Goal: Task Accomplishment & Management: Use online tool/utility

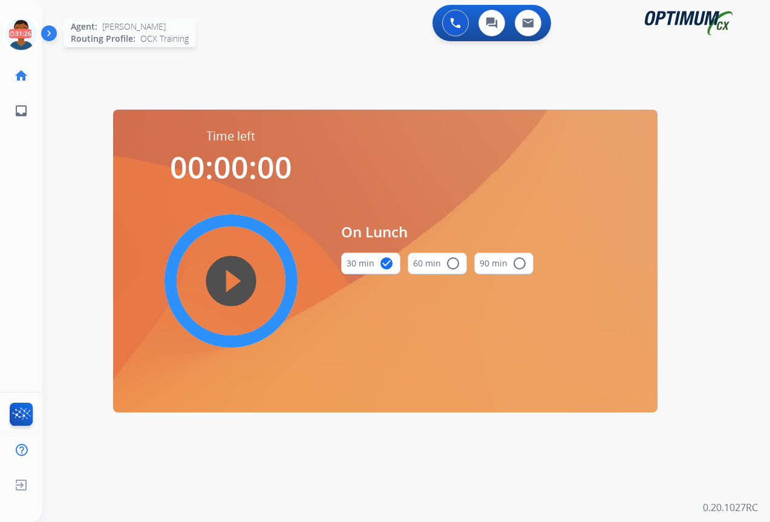
click at [16, 35] on icon at bounding box center [21, 34] width 39 height 39
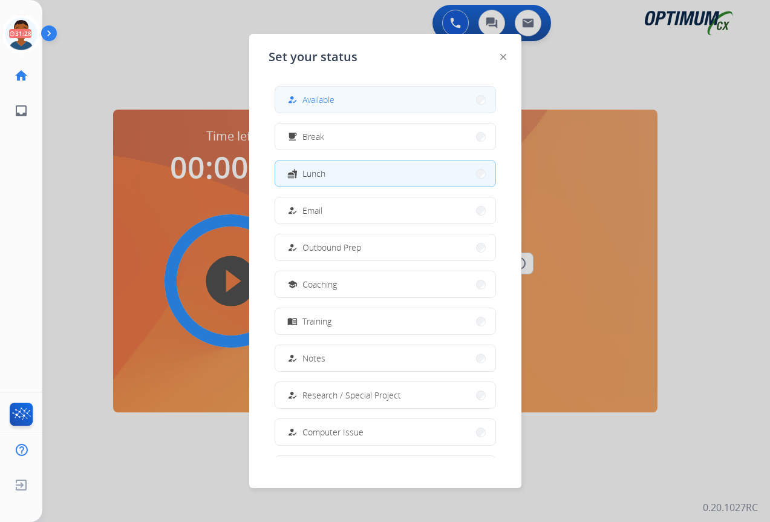
click at [306, 95] on div "how_to_reg Available" at bounding box center [310, 100] width 50 height 15
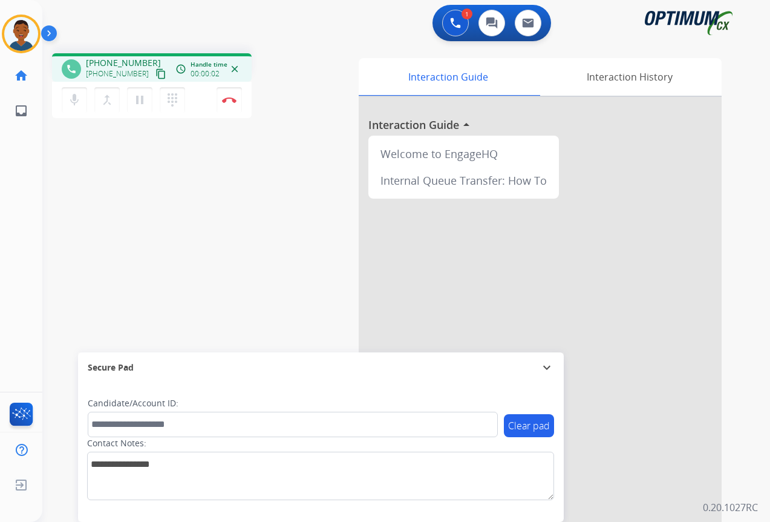
click at [156, 76] on mat-icon "content_copy" at bounding box center [161, 73] width 11 height 11
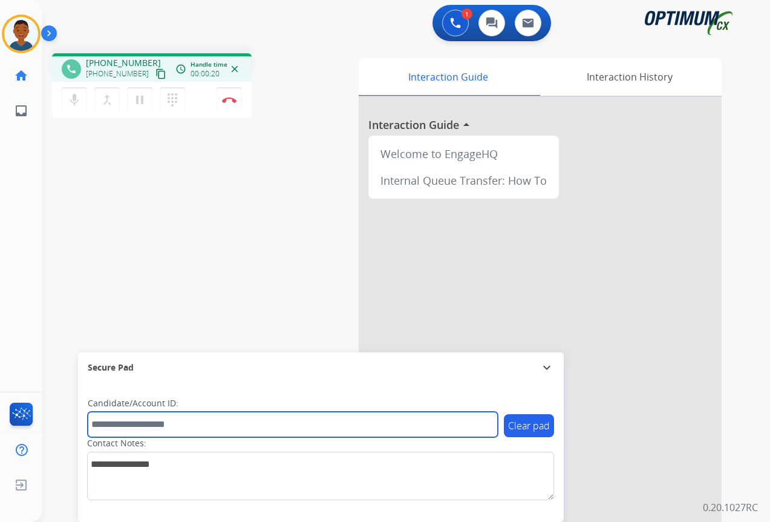
click at [126, 425] on input "text" at bounding box center [293, 423] width 410 height 25
paste input "*******"
type input "*******"
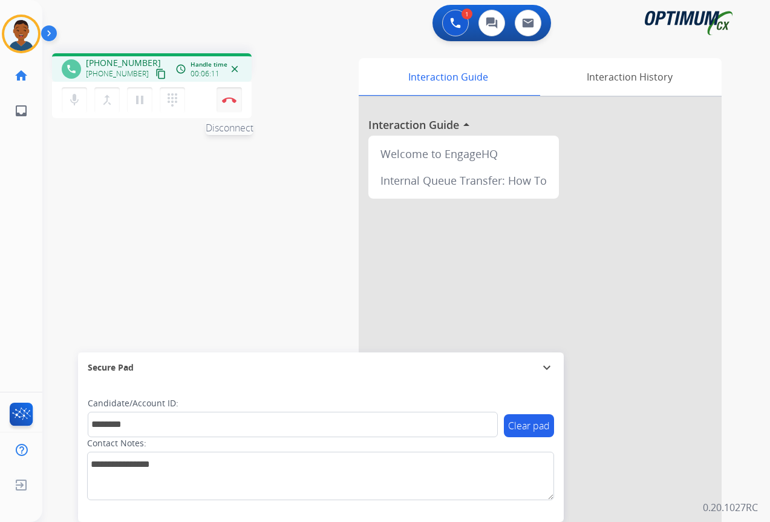
click at [231, 101] on img at bounding box center [229, 100] width 15 height 6
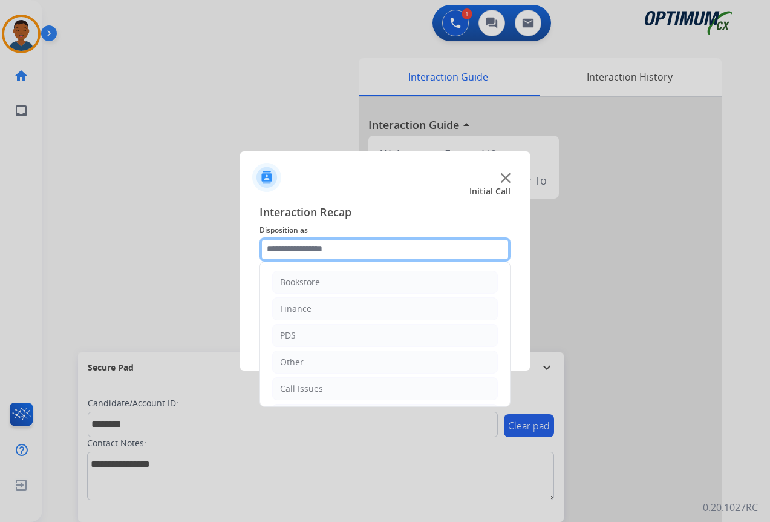
click at [277, 247] on input "text" at bounding box center [385, 249] width 251 height 24
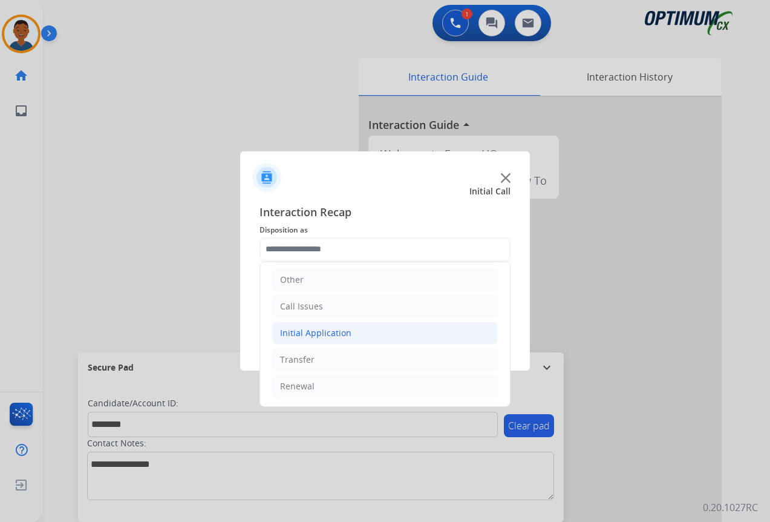
click at [300, 335] on div "Initial Application" at bounding box center [315, 333] width 71 height 12
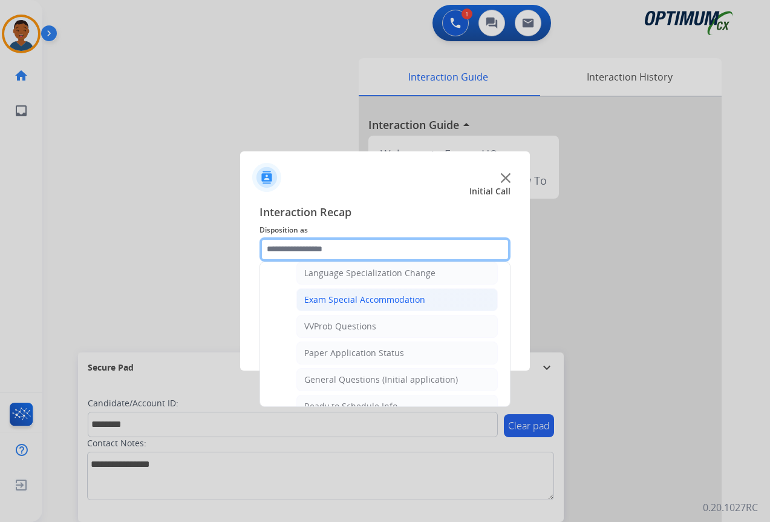
scroll to position [627, 0]
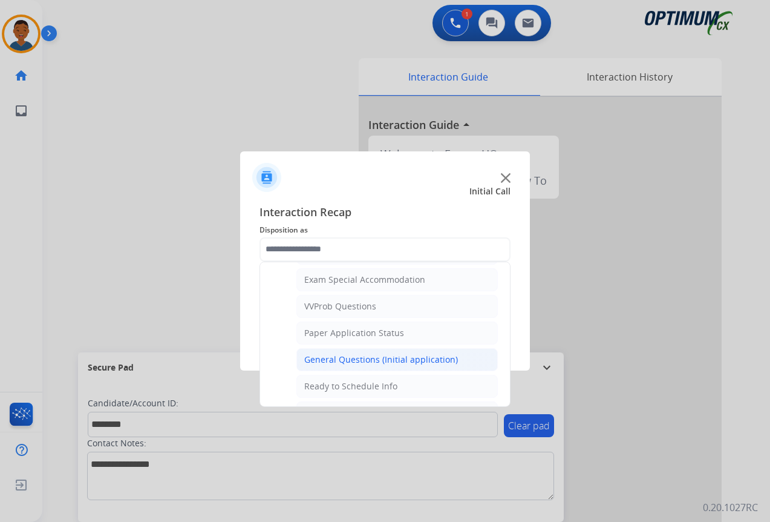
click at [330, 356] on div "General Questions (Initial application)" at bounding box center [381, 359] width 154 height 12
type input "**********"
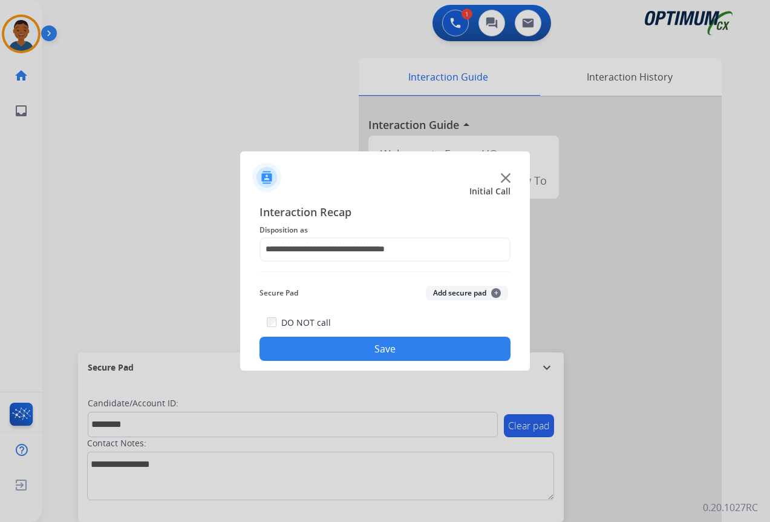
click at [444, 287] on button "Add secure pad +" at bounding box center [467, 293] width 82 height 15
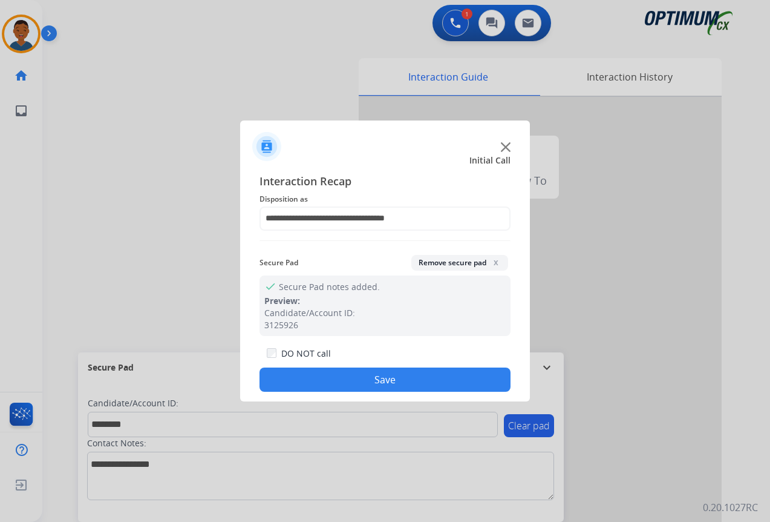
click at [398, 375] on button "Save" at bounding box center [385, 379] width 251 height 24
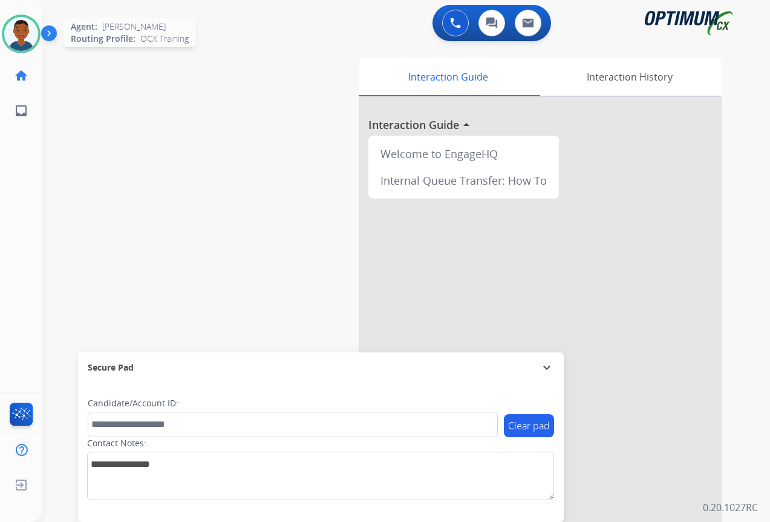
click at [21, 41] on img at bounding box center [21, 34] width 34 height 34
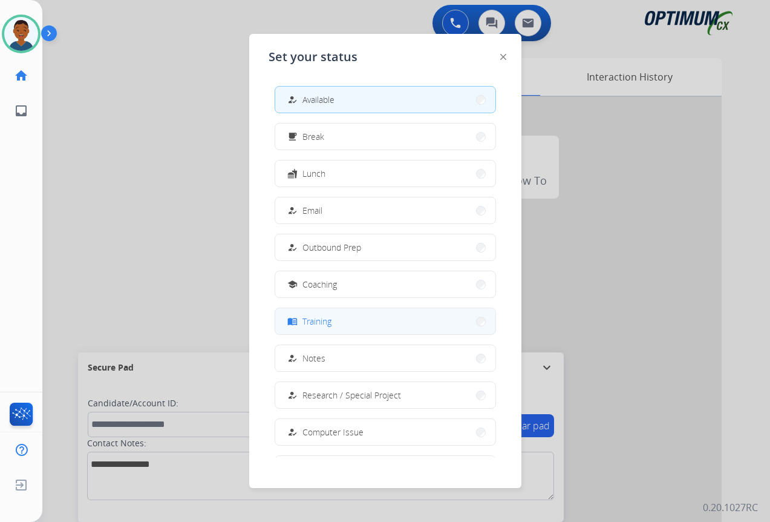
click at [338, 323] on button "menu_book Training" at bounding box center [385, 321] width 220 height 26
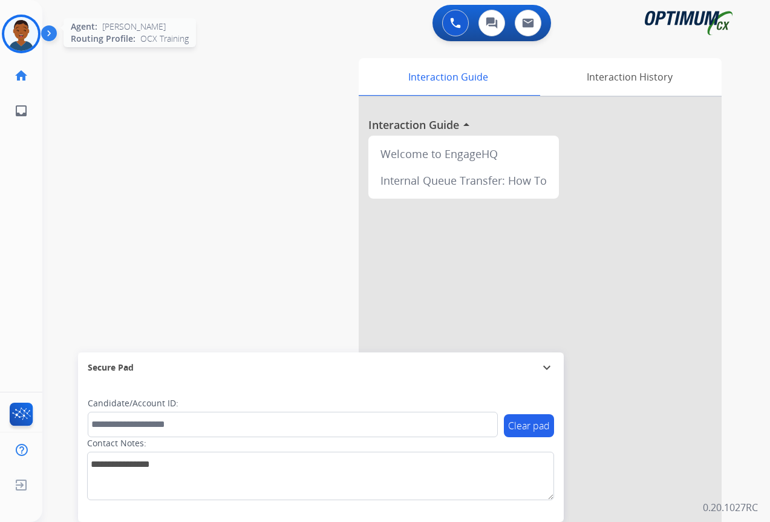
click at [28, 34] on img at bounding box center [21, 34] width 34 height 34
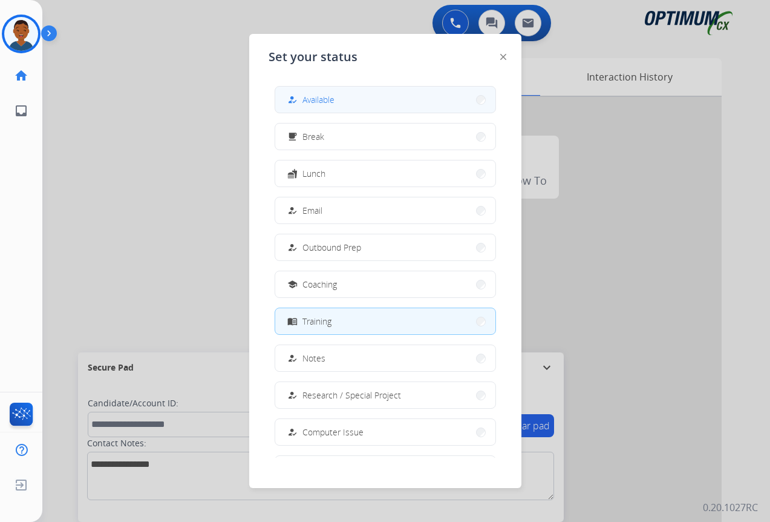
click at [315, 101] on span "Available" at bounding box center [319, 99] width 32 height 13
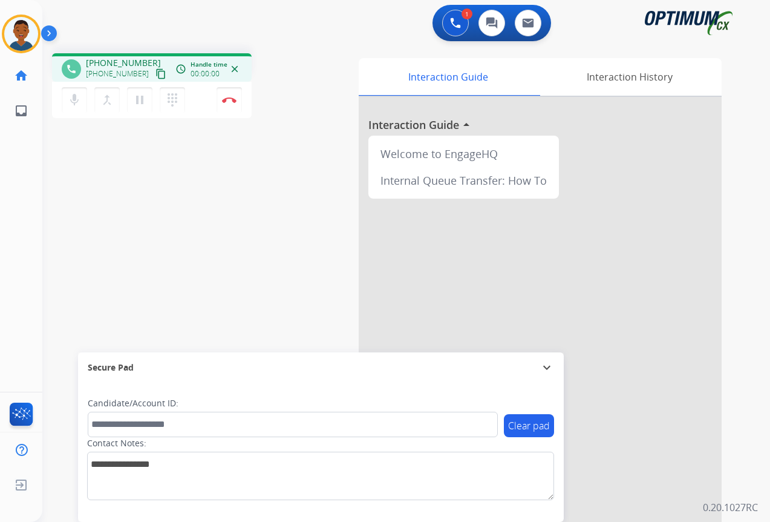
click at [156, 74] on mat-icon "content_copy" at bounding box center [161, 73] width 11 height 11
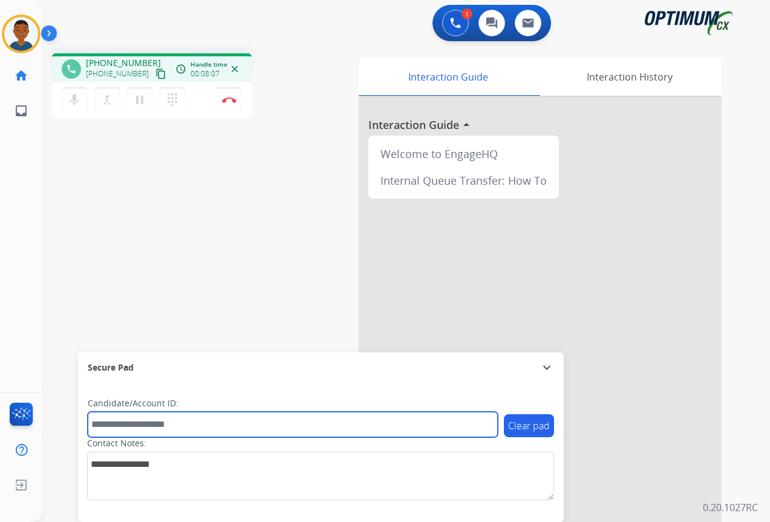
click at [142, 428] on input "text" at bounding box center [293, 423] width 410 height 25
paste input "*******"
type input "*******"
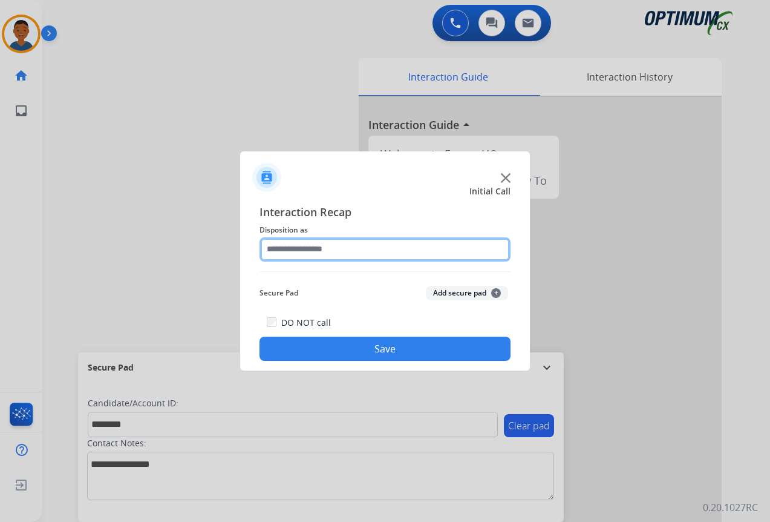
click at [298, 243] on input "text" at bounding box center [385, 249] width 251 height 24
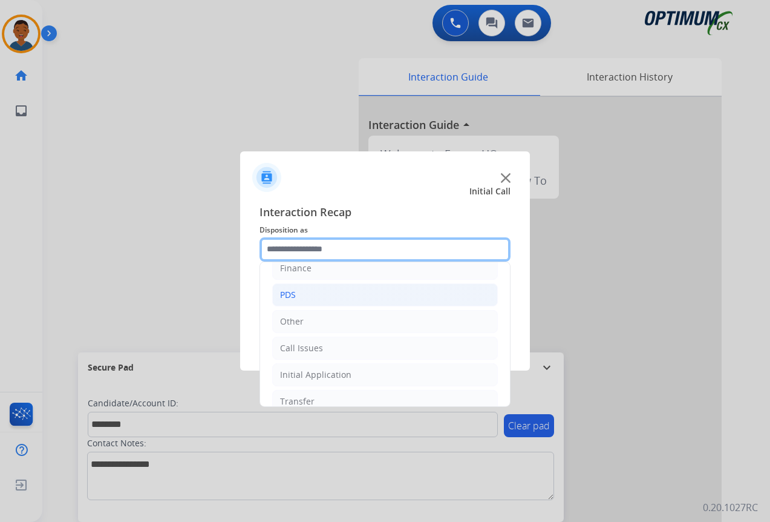
scroll to position [82, 0]
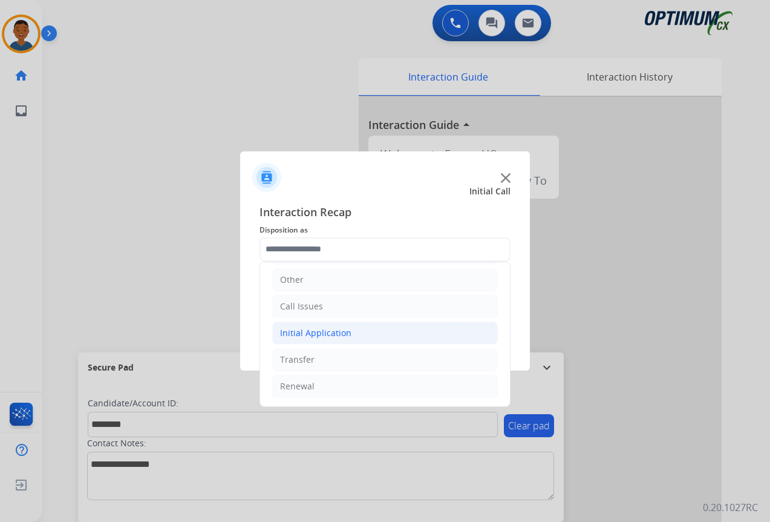
click at [297, 330] on div "Initial Application" at bounding box center [315, 333] width 71 height 12
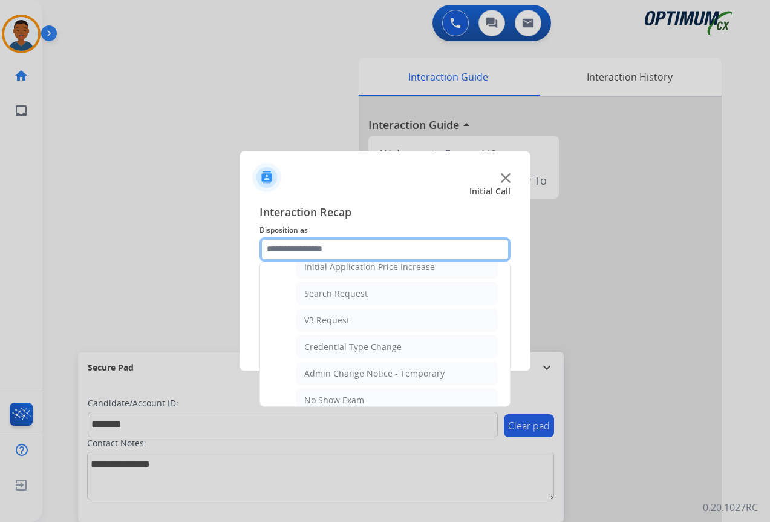
scroll to position [445, 0]
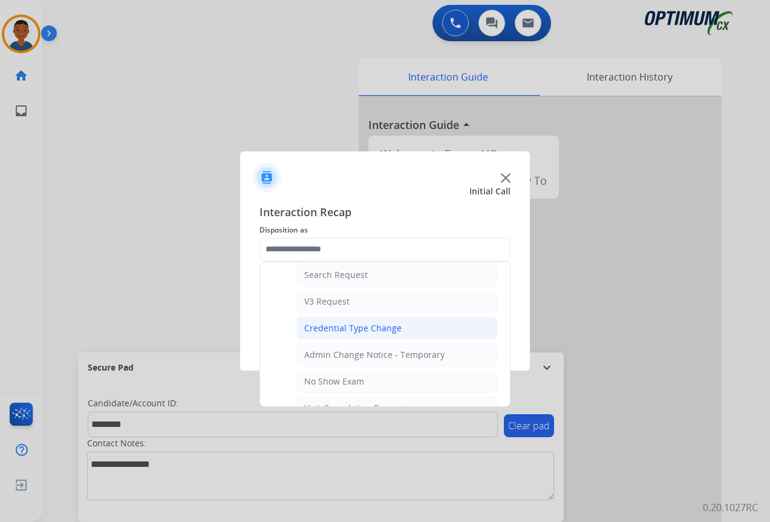
click at [322, 329] on div "Credential Type Change" at bounding box center [352, 328] width 97 height 12
type input "**********"
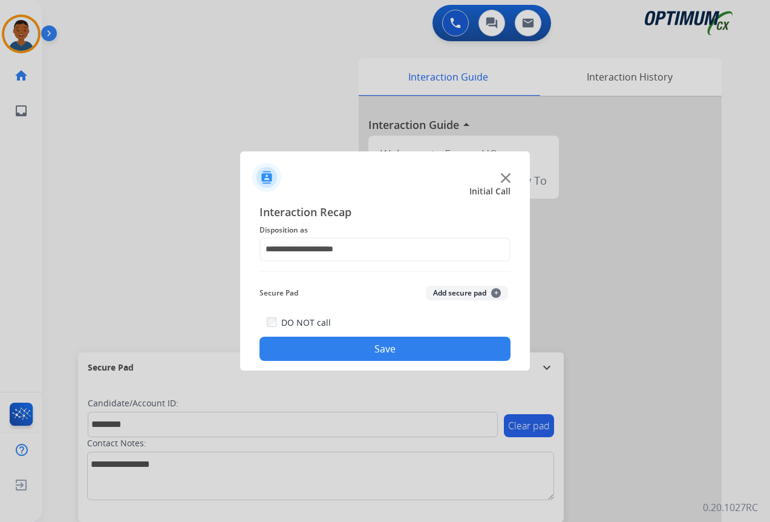
click at [451, 293] on button "Add secure pad +" at bounding box center [467, 293] width 82 height 15
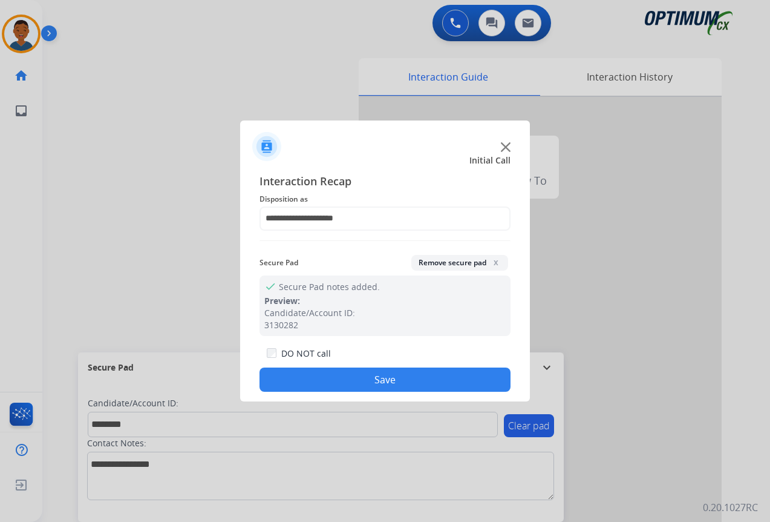
click at [413, 378] on button "Save" at bounding box center [385, 379] width 251 height 24
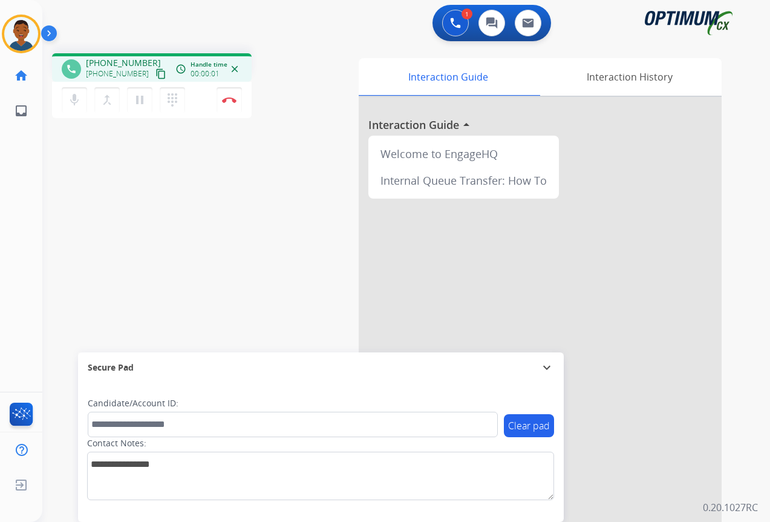
click at [156, 76] on mat-icon "content_copy" at bounding box center [161, 73] width 11 height 11
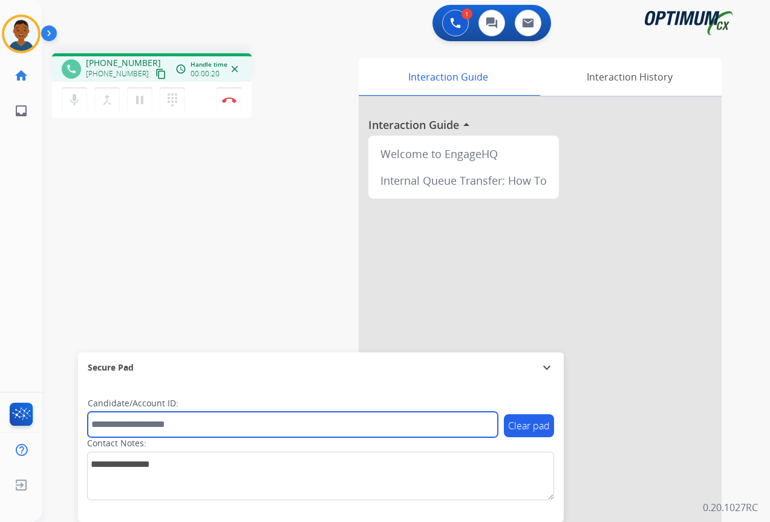
click at [145, 423] on input "text" at bounding box center [293, 423] width 410 height 25
paste input "*******"
type input "*******"
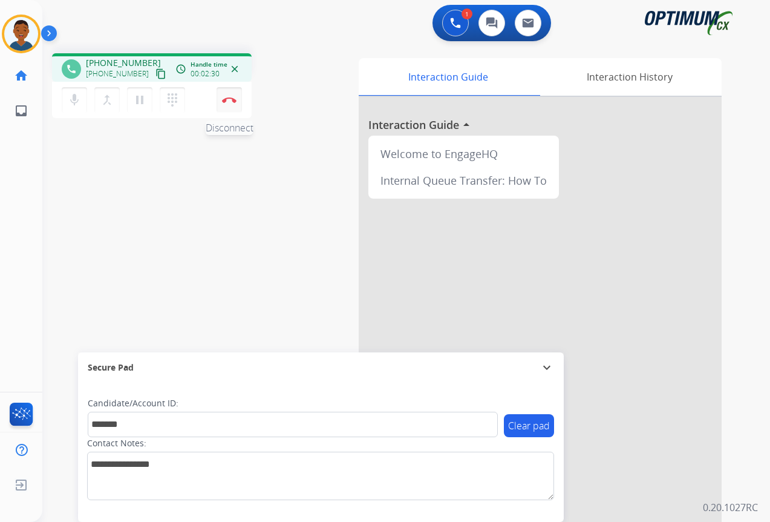
click at [232, 100] on img at bounding box center [229, 100] width 15 height 6
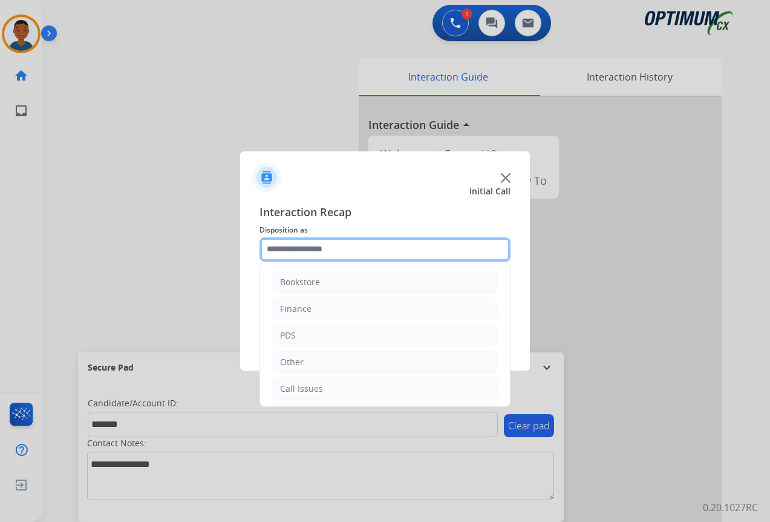
click at [312, 247] on input "text" at bounding box center [385, 249] width 251 height 24
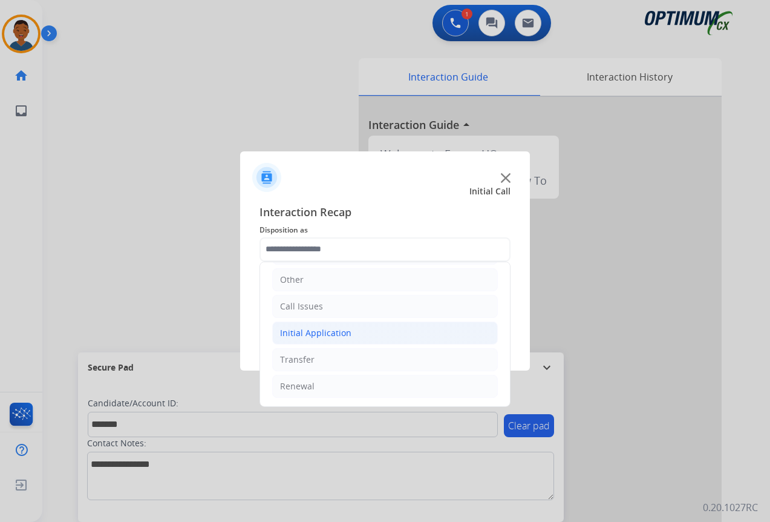
click at [295, 330] on div "Initial Application" at bounding box center [315, 333] width 71 height 12
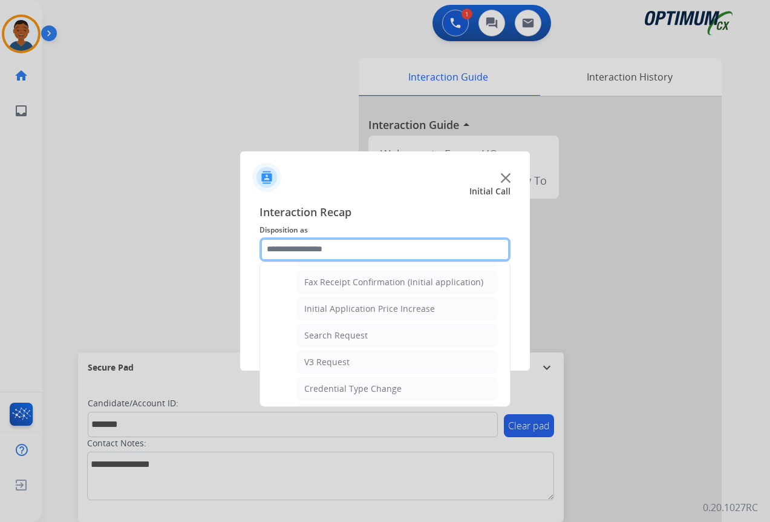
scroll to position [445, 0]
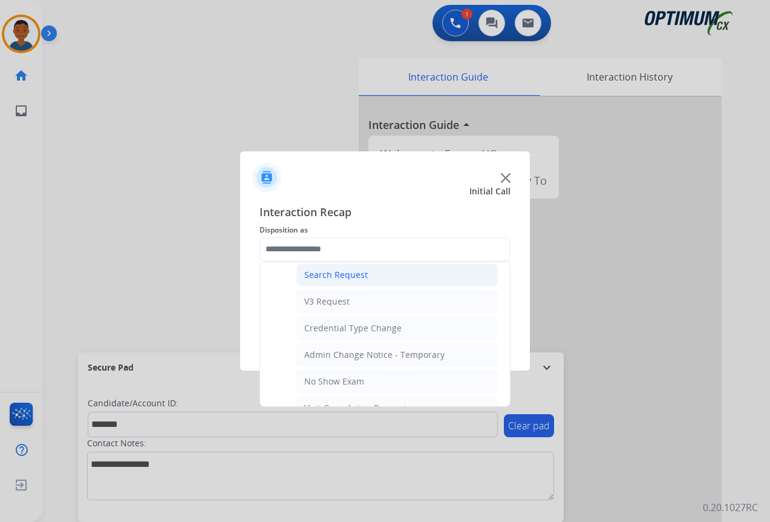
click at [320, 277] on div "Search Request" at bounding box center [336, 275] width 64 height 12
type input "**********"
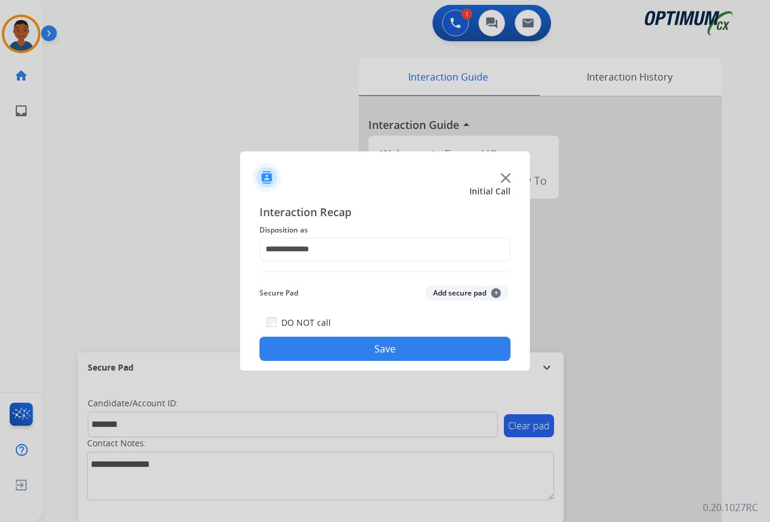
click at [464, 292] on button "Add secure pad +" at bounding box center [467, 293] width 82 height 15
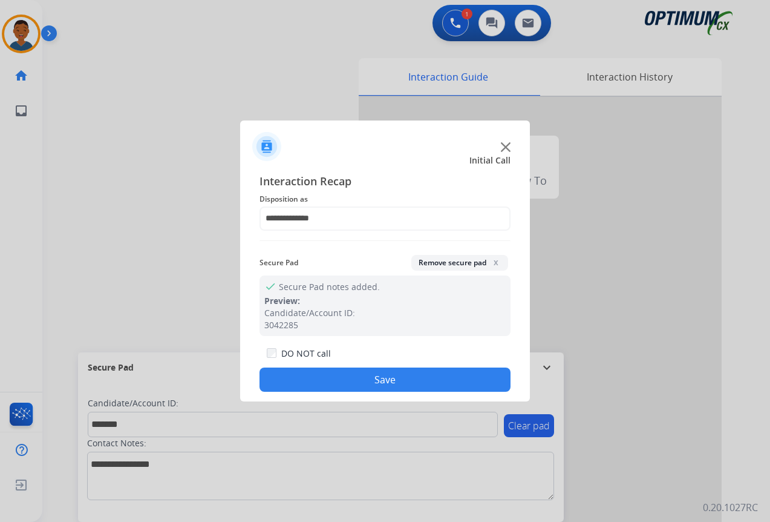
click at [402, 370] on button "Save" at bounding box center [385, 379] width 251 height 24
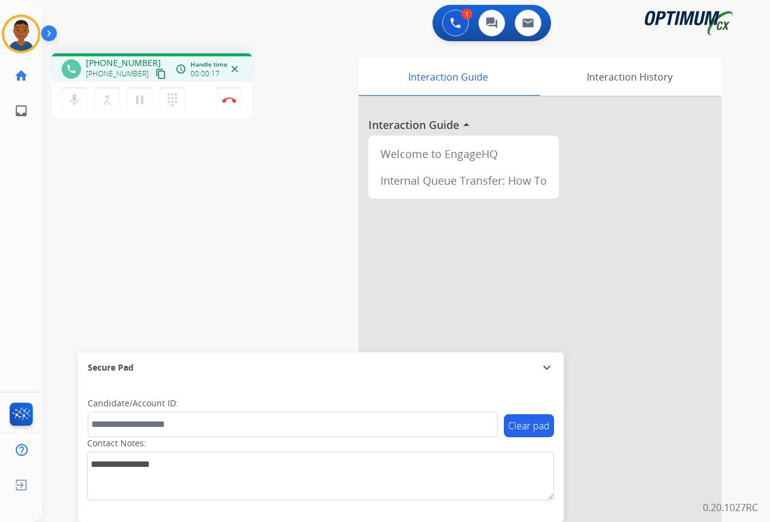
click at [156, 76] on mat-icon "content_copy" at bounding box center [161, 73] width 11 height 11
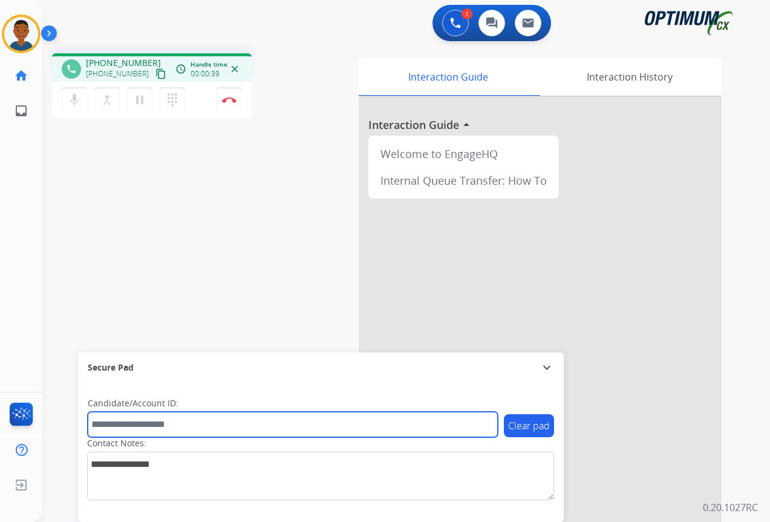
click at [131, 422] on input "text" at bounding box center [293, 423] width 410 height 25
paste input "*******"
type input "*******"
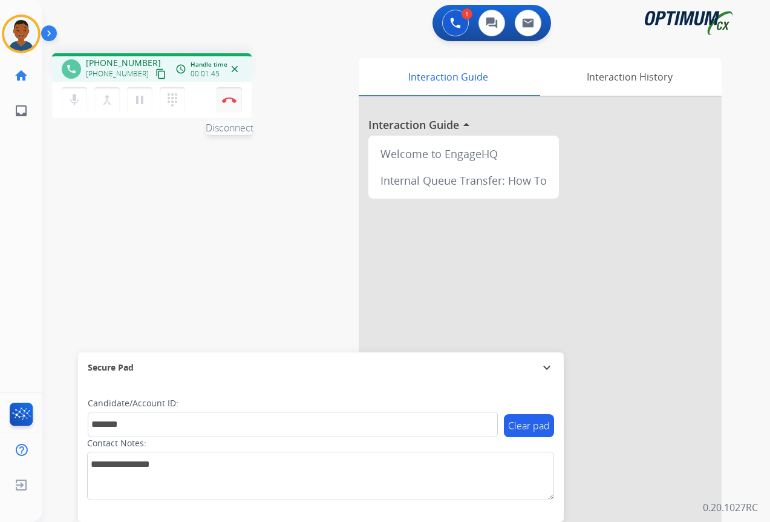
click at [232, 102] on img at bounding box center [229, 100] width 15 height 6
click at [231, 102] on img at bounding box center [229, 100] width 15 height 6
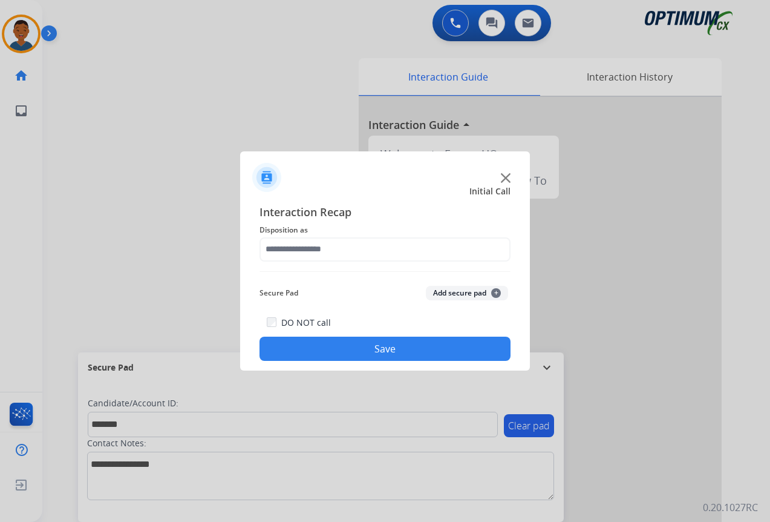
click at [118, 231] on div at bounding box center [385, 261] width 770 height 522
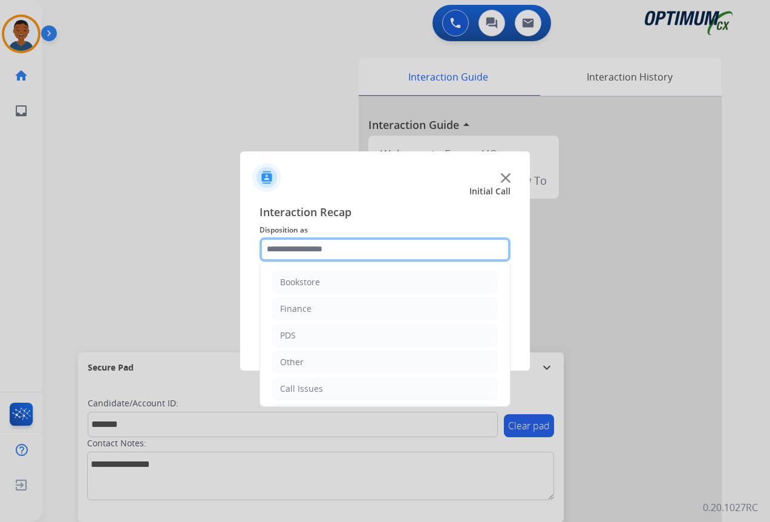
click at [322, 251] on input "text" at bounding box center [385, 249] width 251 height 24
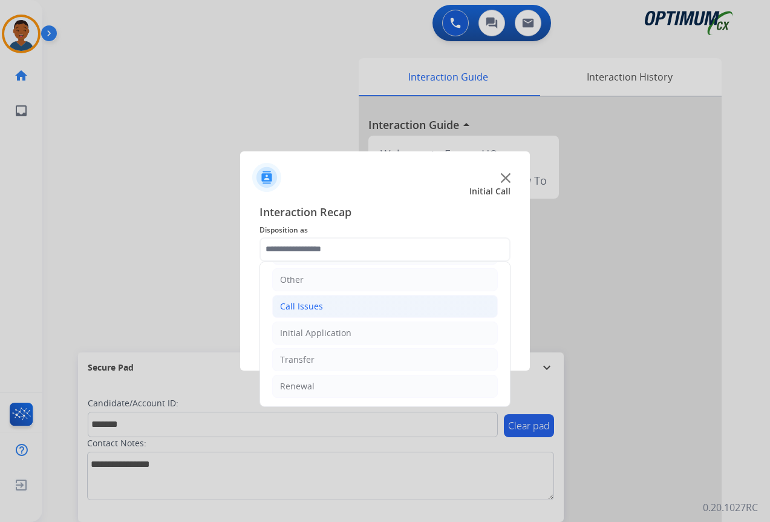
click at [318, 309] on div "Call Issues" at bounding box center [301, 306] width 43 height 12
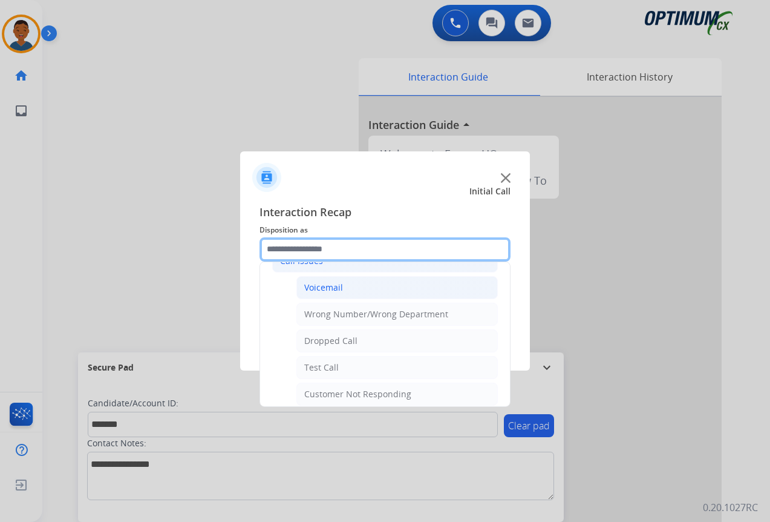
scroll to position [203, 0]
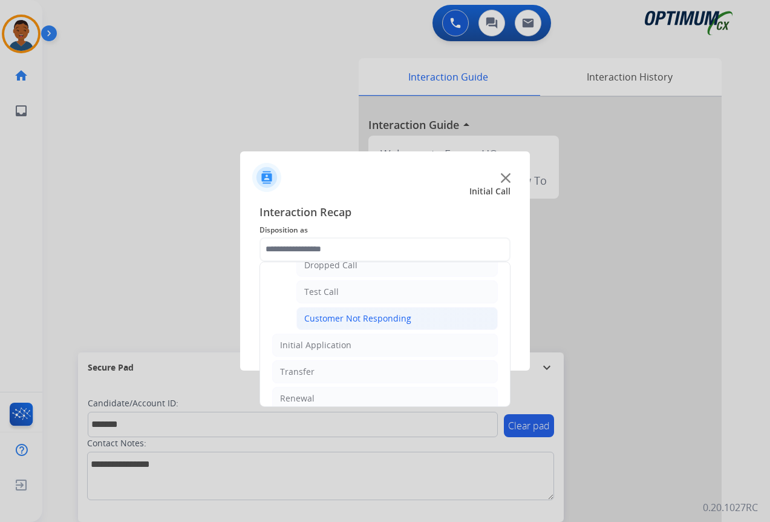
click at [326, 321] on div "Customer Not Responding" at bounding box center [357, 318] width 107 height 12
type input "**********"
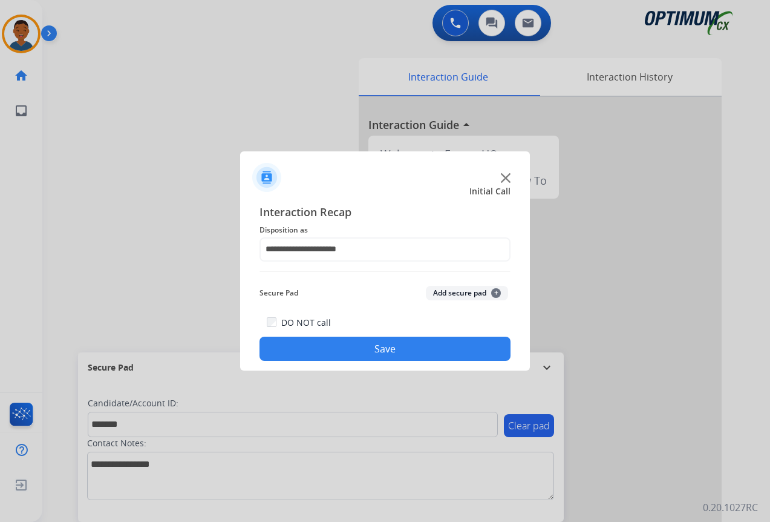
click at [451, 292] on button "Add secure pad +" at bounding box center [467, 293] width 82 height 15
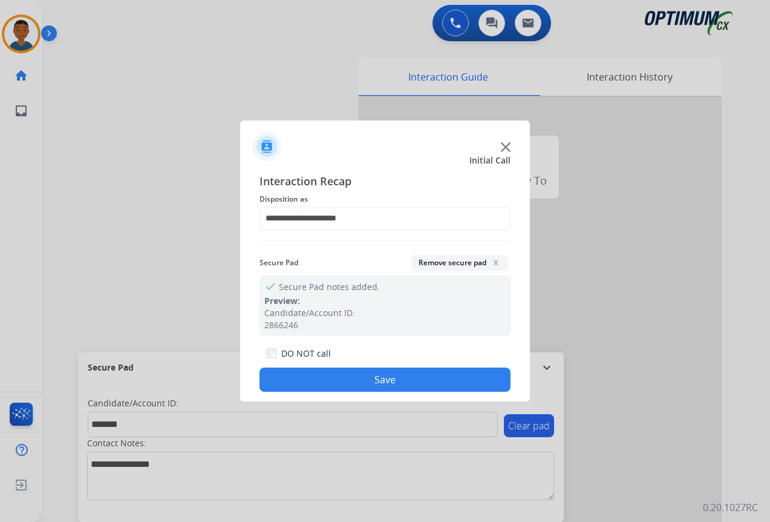
click at [418, 370] on button "Save" at bounding box center [385, 379] width 251 height 24
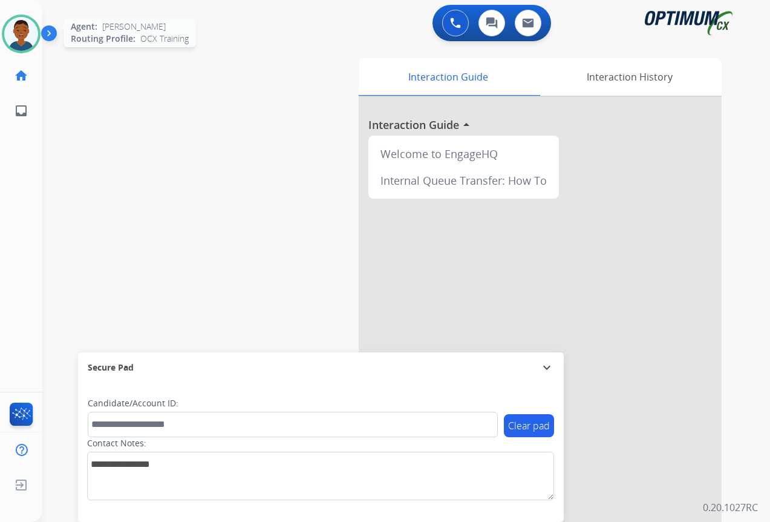
click at [25, 38] on img at bounding box center [21, 34] width 34 height 34
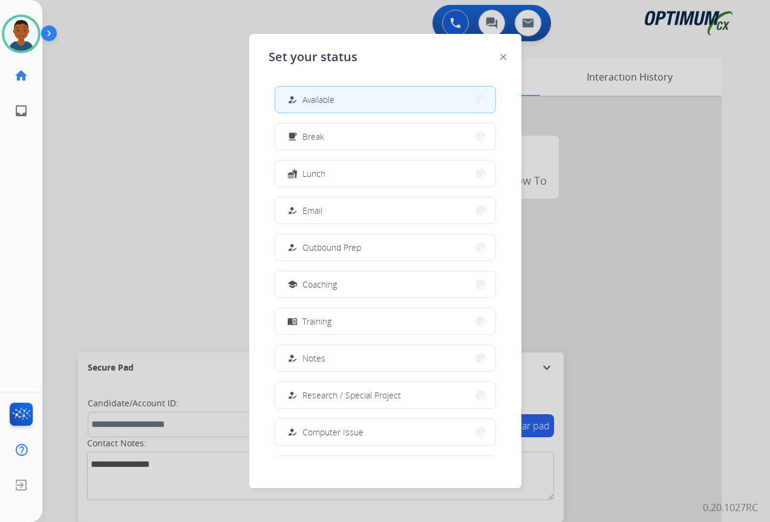
click at [328, 138] on button "free_breakfast Break" at bounding box center [385, 136] width 220 height 26
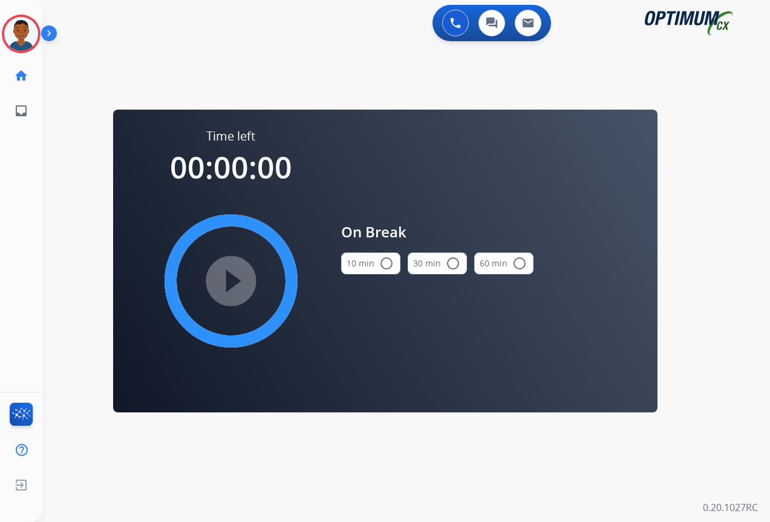
click at [381, 263] on mat-icon "radio_button_unchecked" at bounding box center [386, 263] width 15 height 15
click at [237, 279] on mat-icon "play_circle_filled" at bounding box center [231, 281] width 15 height 15
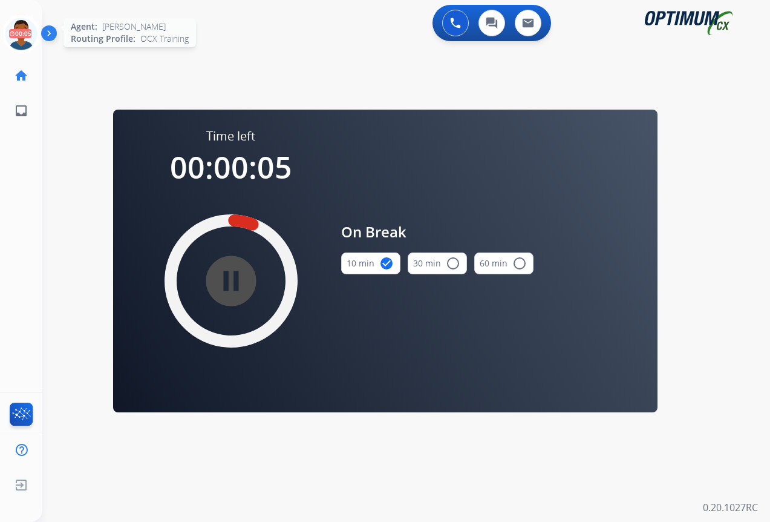
click at [27, 38] on icon at bounding box center [21, 34] width 39 height 39
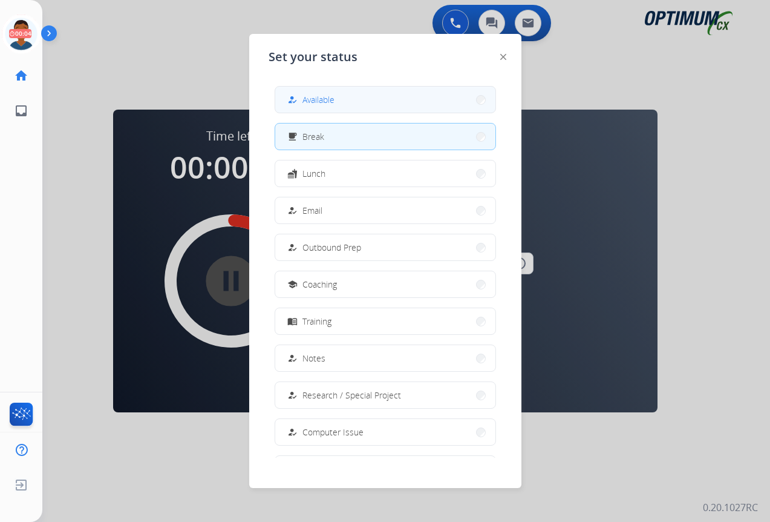
click at [338, 99] on button "how_to_reg Available" at bounding box center [385, 100] width 220 height 26
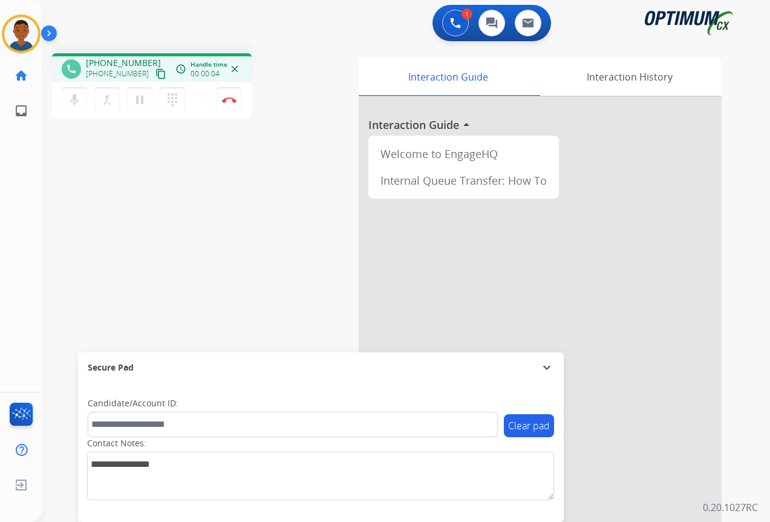
click at [156, 76] on mat-icon "content_copy" at bounding box center [161, 73] width 11 height 11
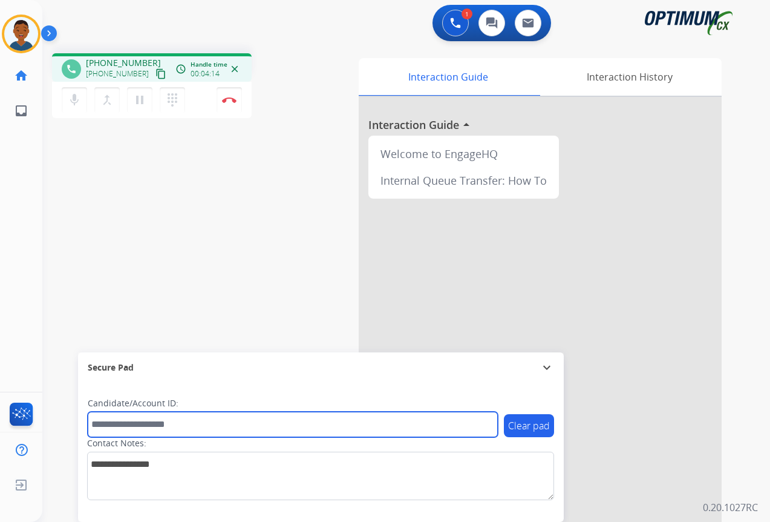
click at [160, 421] on input "text" at bounding box center [293, 423] width 410 height 25
paste input "*******"
type input "*******"
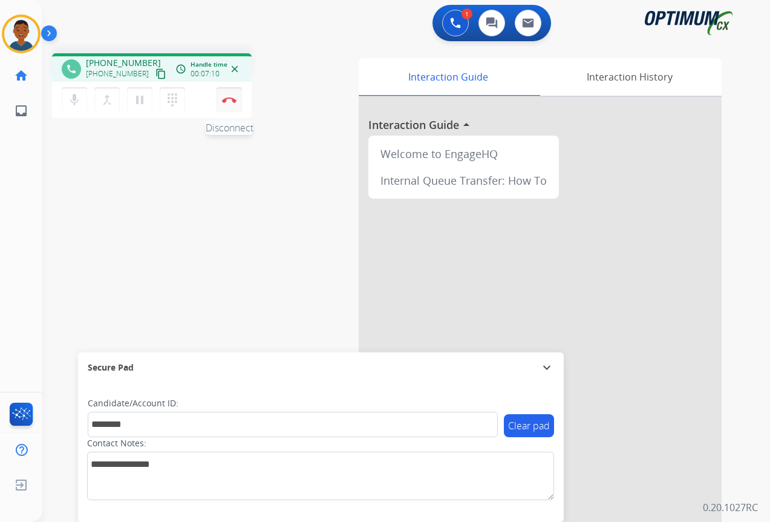
click at [229, 98] on img at bounding box center [229, 100] width 15 height 6
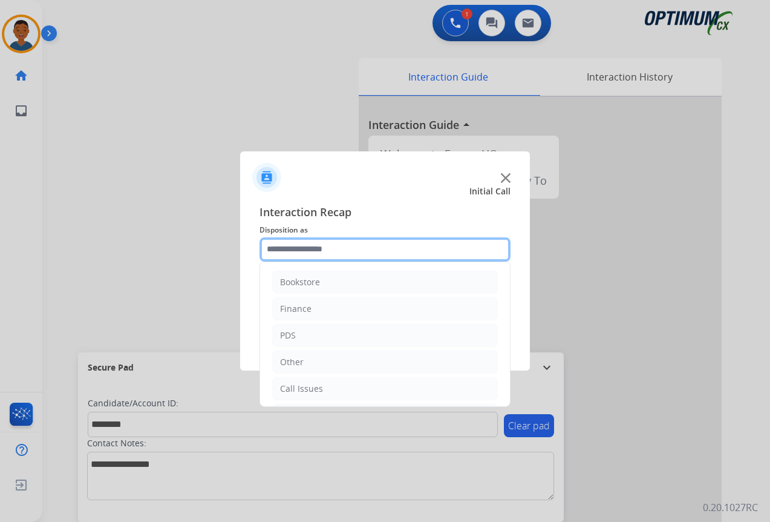
click at [280, 251] on input "text" at bounding box center [385, 249] width 251 height 24
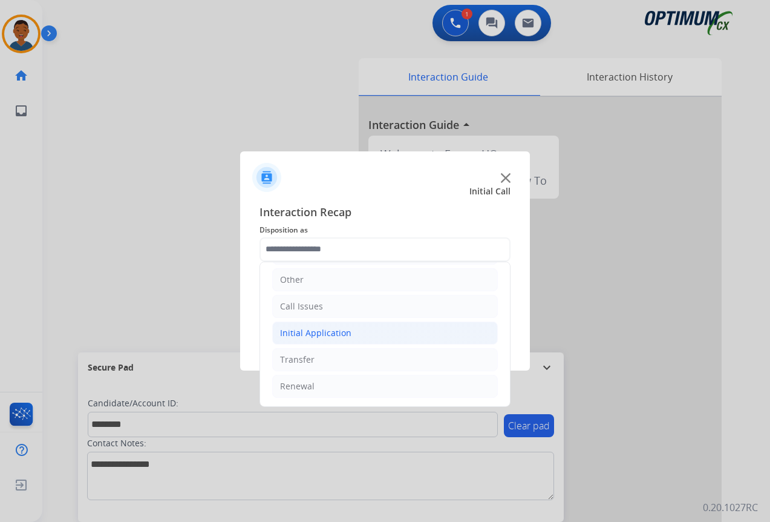
click at [298, 333] on div "Initial Application" at bounding box center [315, 333] width 71 height 12
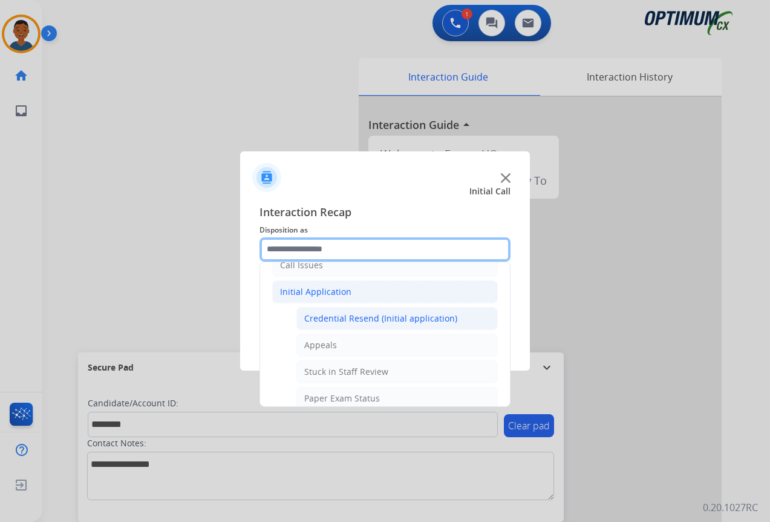
scroll to position [143, 0]
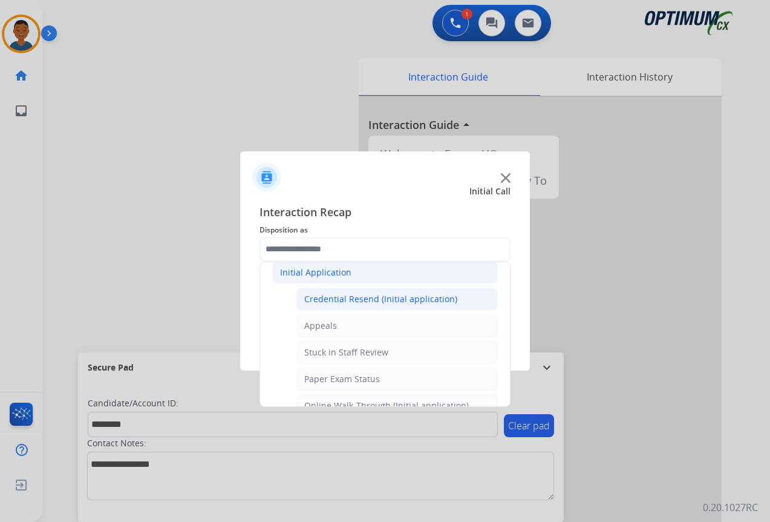
click at [346, 300] on div "Credential Resend (Initial application)" at bounding box center [380, 299] width 153 height 12
type input "**********"
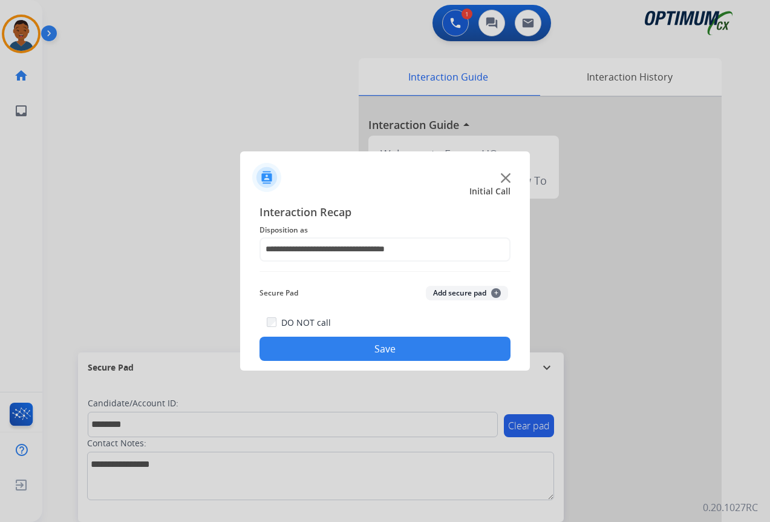
click at [442, 292] on button "Add secure pad +" at bounding box center [467, 293] width 82 height 15
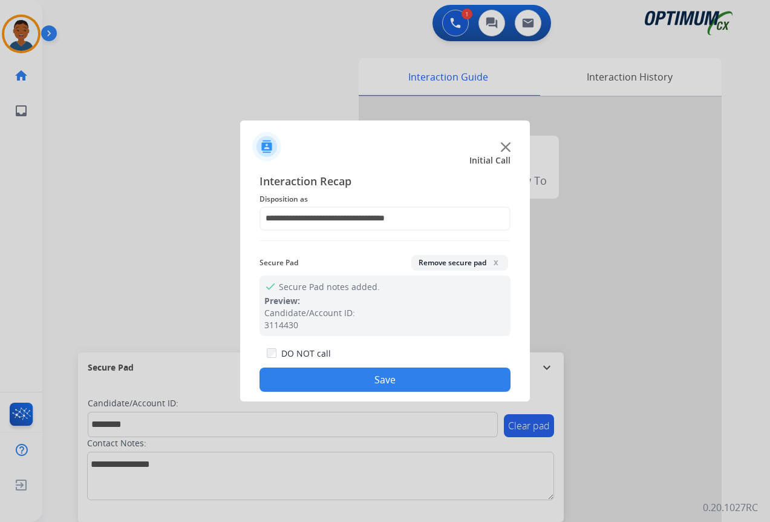
click at [404, 378] on button "Save" at bounding box center [385, 379] width 251 height 24
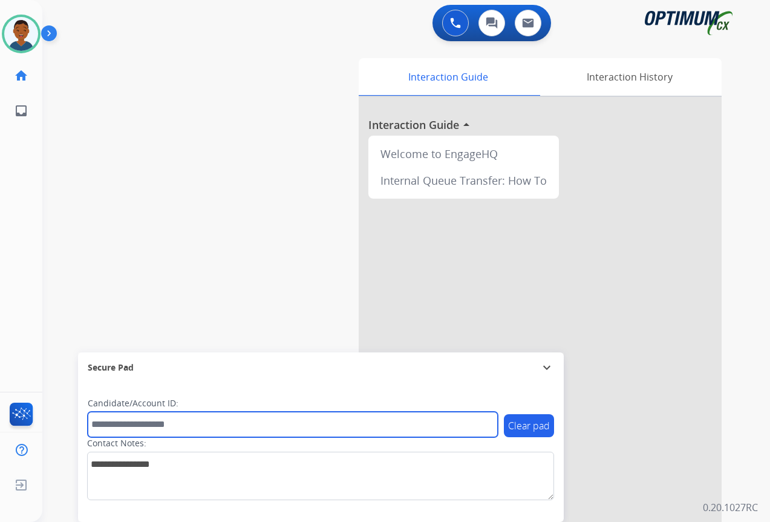
click at [163, 423] on input "text" at bounding box center [293, 423] width 410 height 25
paste input "*******"
type input "*******"
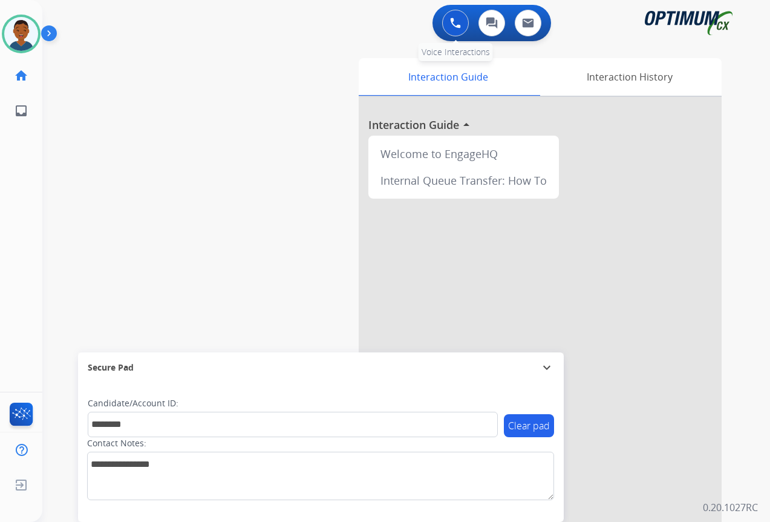
click at [457, 26] on img at bounding box center [455, 23] width 11 height 11
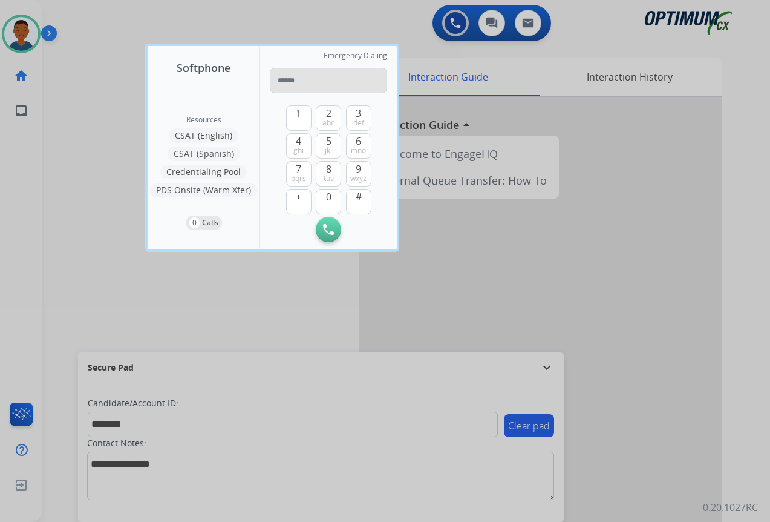
click at [308, 82] on input "tel" at bounding box center [328, 80] width 117 height 25
type input "**********"
click at [329, 228] on img at bounding box center [328, 229] width 11 height 11
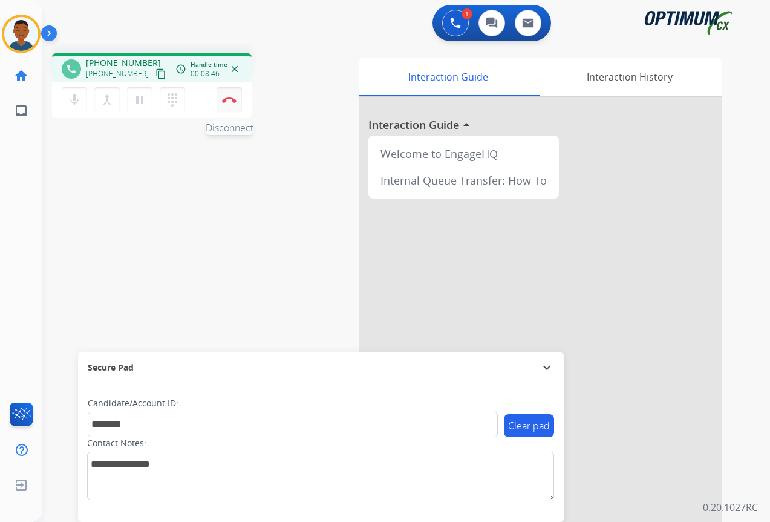
click at [232, 103] on button "Disconnect" at bounding box center [229, 99] width 25 height 25
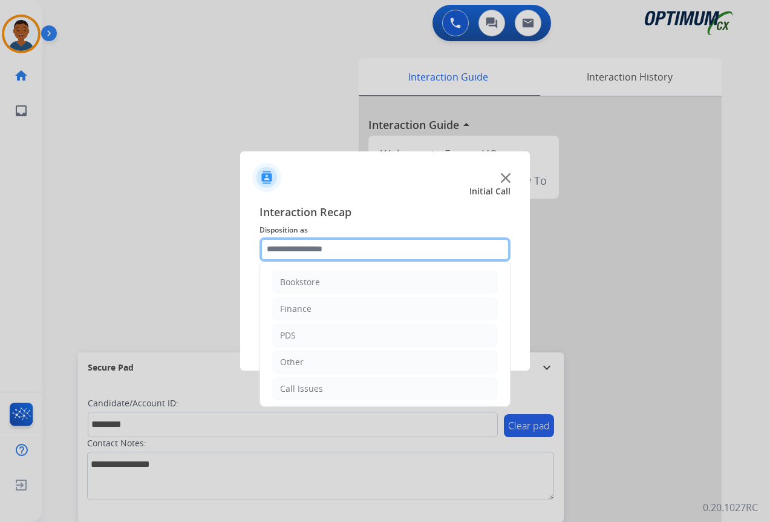
click at [287, 252] on input "text" at bounding box center [385, 249] width 251 height 24
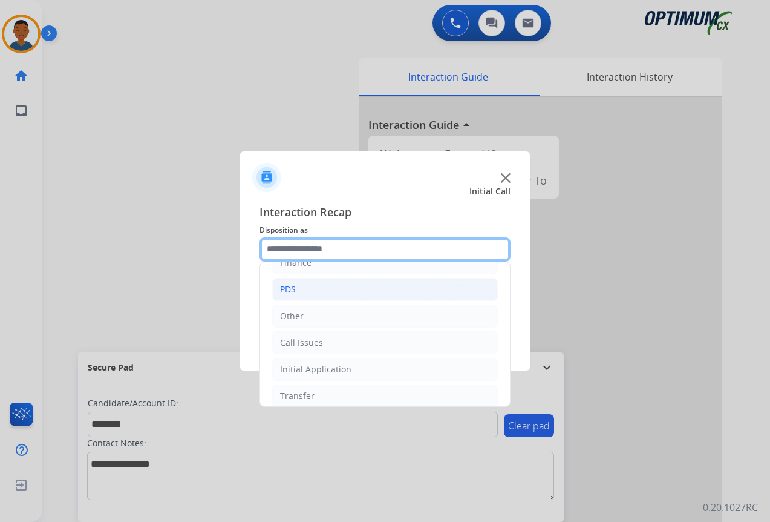
scroll to position [82, 0]
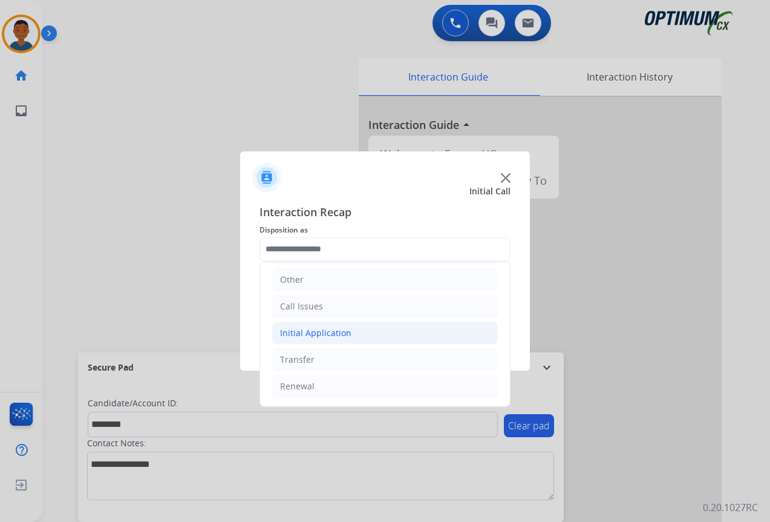
click at [291, 335] on div "Initial Application" at bounding box center [315, 333] width 71 height 12
click at [329, 357] on div "Credential Resend (Initial application)" at bounding box center [380, 359] width 153 height 12
type input "**********"
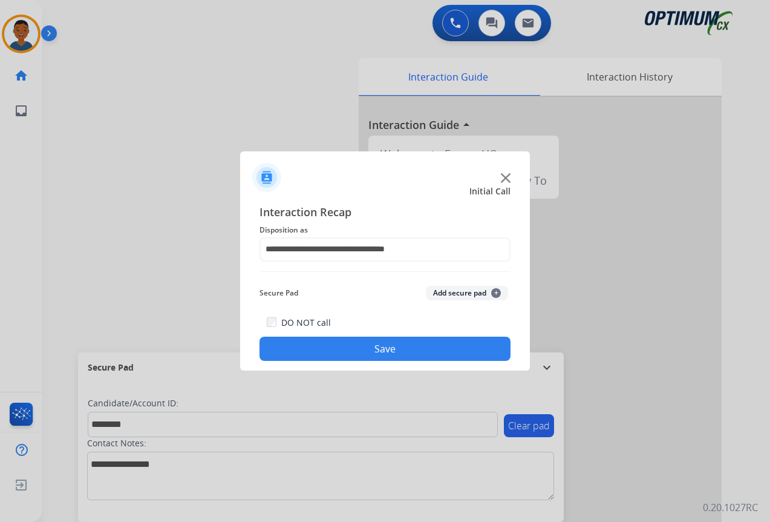
click at [439, 295] on button "Add secure pad +" at bounding box center [467, 293] width 82 height 15
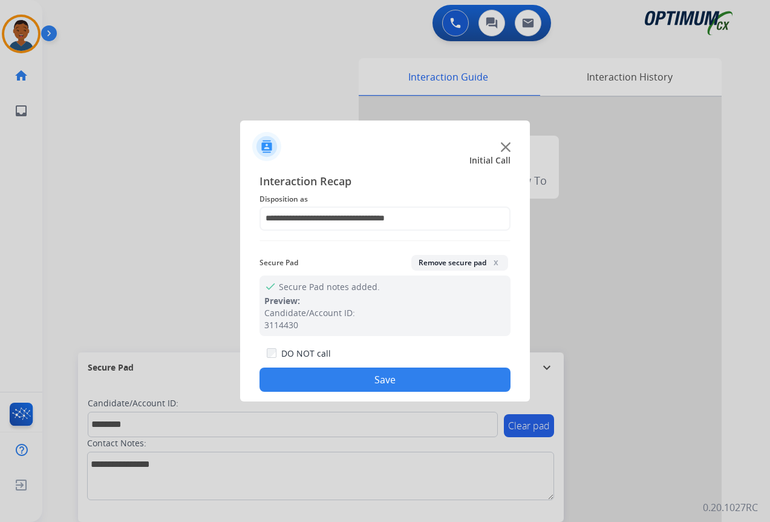
drag, startPoint x: 418, startPoint y: 379, endPoint x: 428, endPoint y: 376, distance: 10.7
click at [418, 378] on button "Save" at bounding box center [385, 379] width 251 height 24
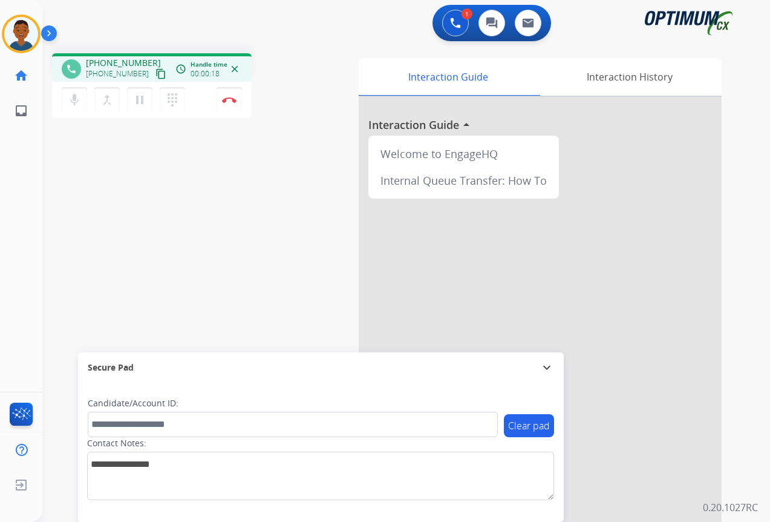
click at [156, 74] on mat-icon "content_copy" at bounding box center [161, 73] width 11 height 11
click at [231, 102] on img at bounding box center [229, 100] width 15 height 6
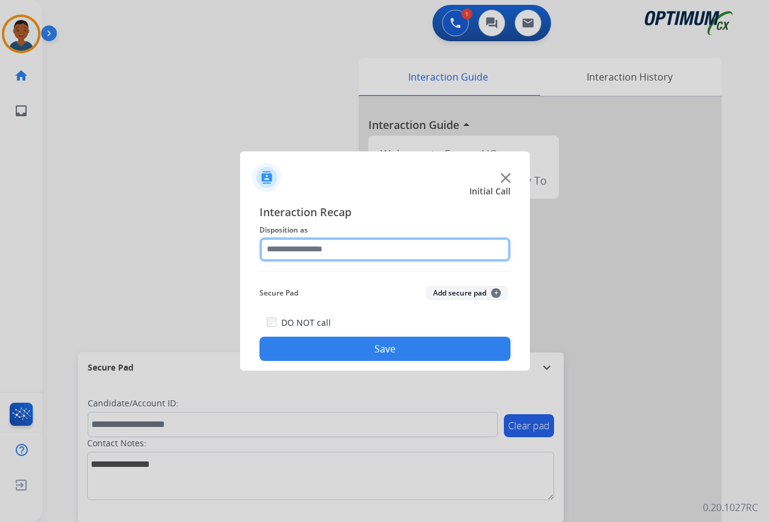
click at [271, 249] on input "text" at bounding box center [385, 249] width 251 height 24
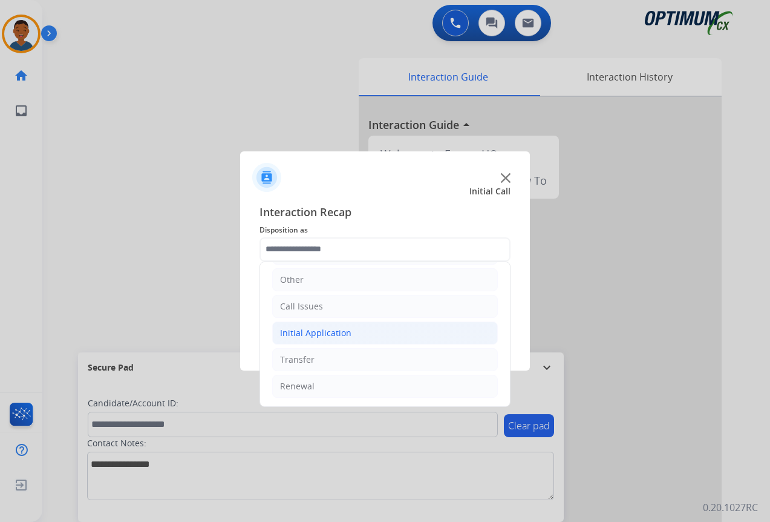
click at [287, 332] on div "Initial Application" at bounding box center [315, 333] width 71 height 12
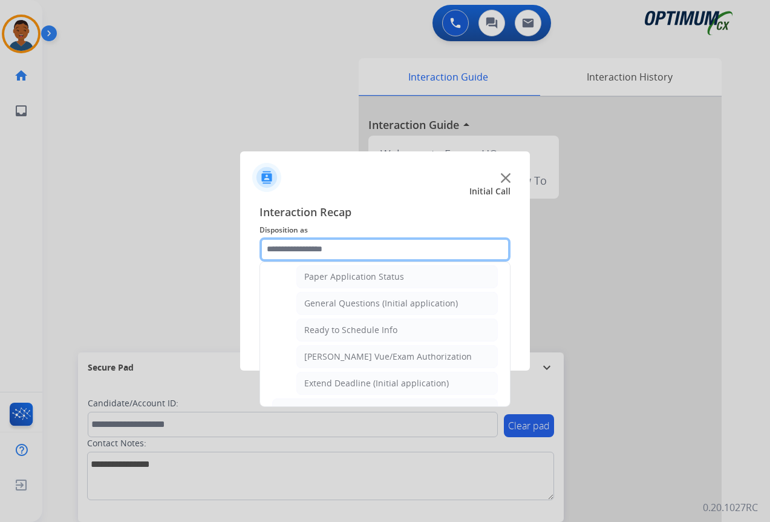
scroll to position [687, 0]
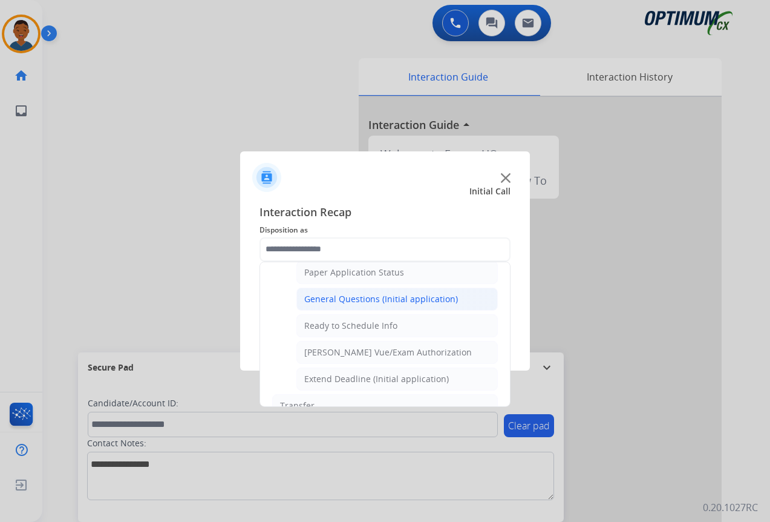
click at [338, 303] on div "General Questions (Initial application)" at bounding box center [381, 299] width 154 height 12
type input "**********"
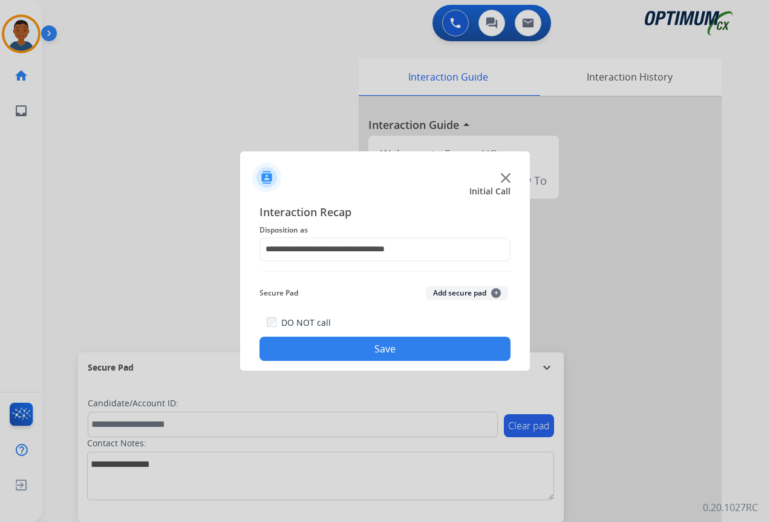
click at [398, 354] on button "Save" at bounding box center [385, 348] width 251 height 24
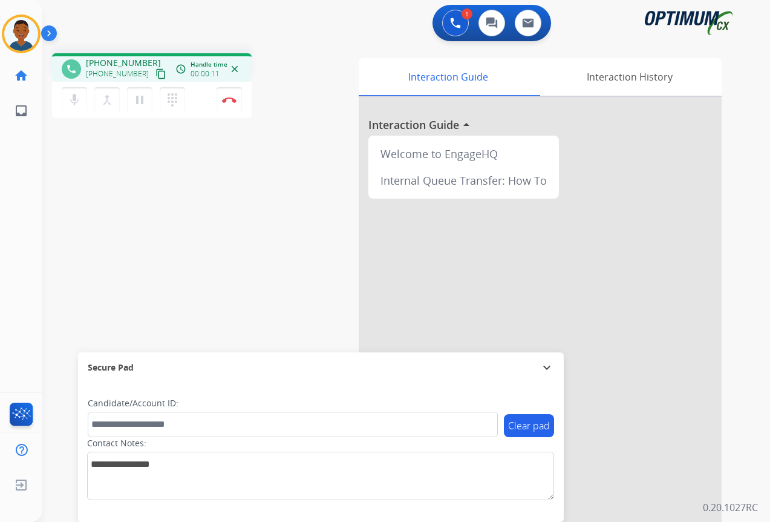
click at [156, 75] on mat-icon "content_copy" at bounding box center [161, 73] width 11 height 11
click at [230, 102] on img at bounding box center [229, 100] width 15 height 6
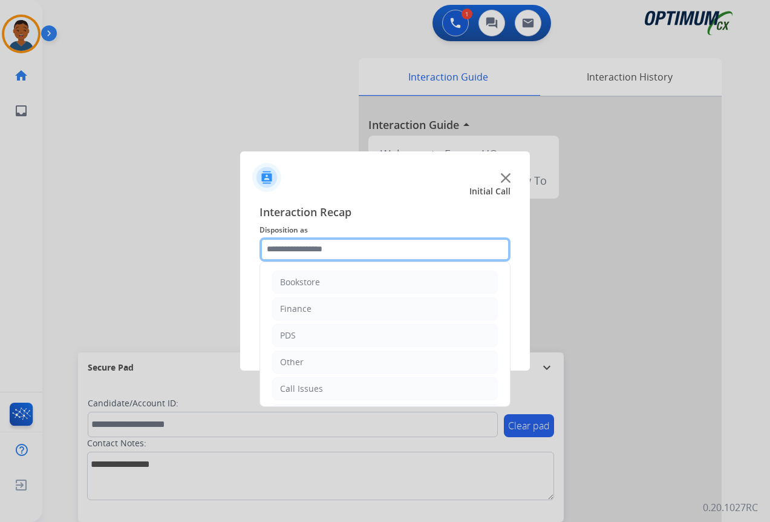
click at [280, 249] on input "text" at bounding box center [385, 249] width 251 height 24
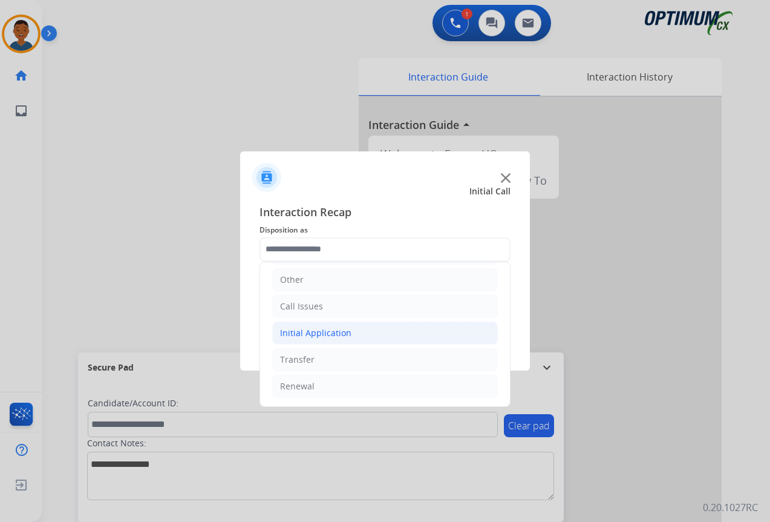
click at [292, 332] on div "Initial Application" at bounding box center [315, 333] width 71 height 12
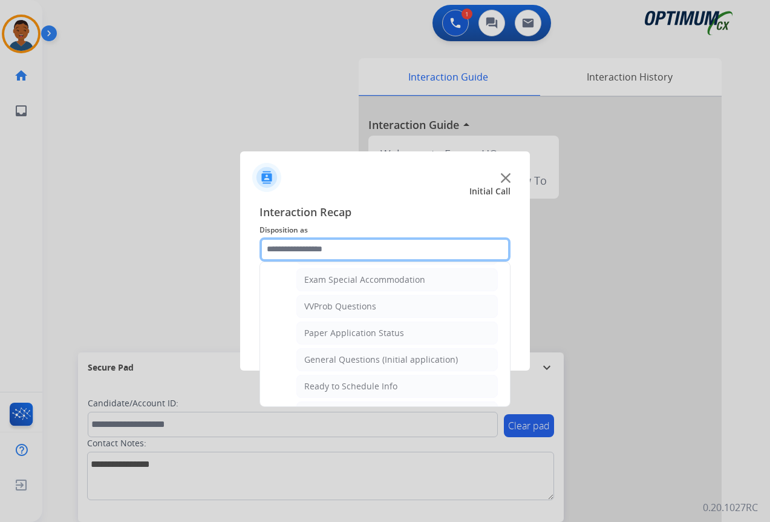
scroll to position [687, 0]
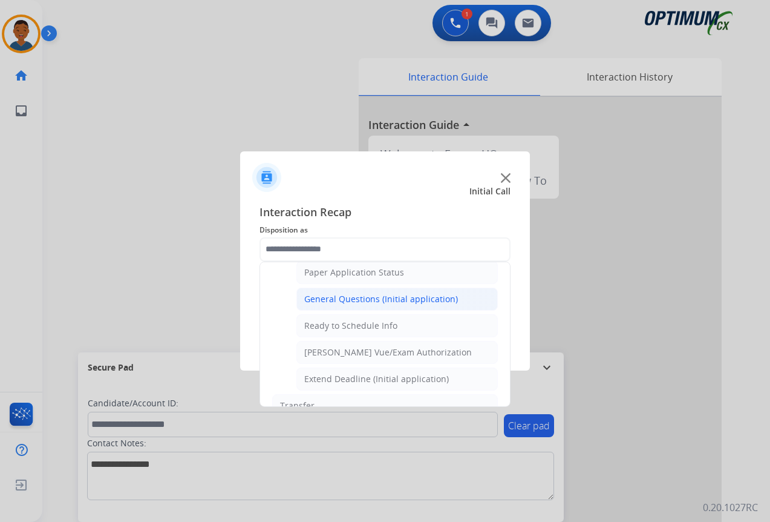
click at [322, 301] on div "General Questions (Initial application)" at bounding box center [381, 299] width 154 height 12
type input "**********"
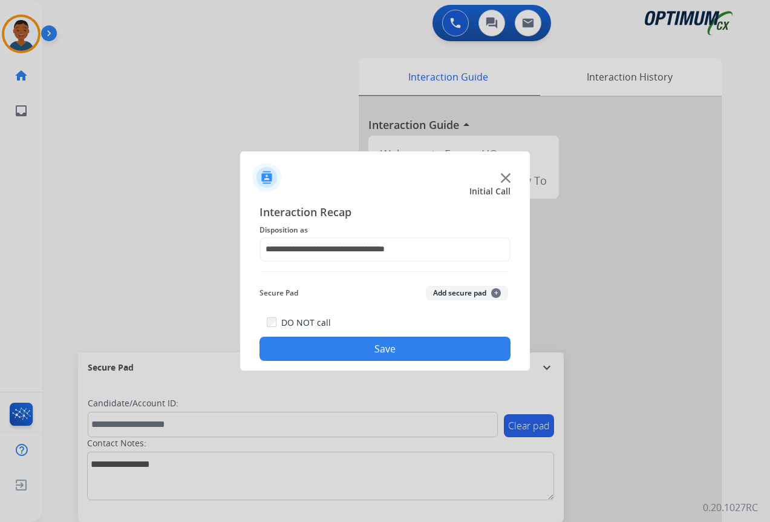
click at [410, 346] on button "Save" at bounding box center [385, 348] width 251 height 24
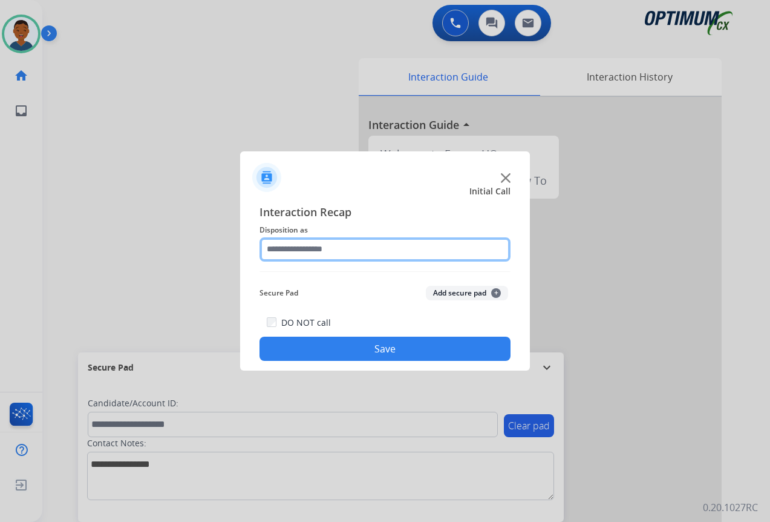
click at [291, 246] on input "text" at bounding box center [385, 249] width 251 height 24
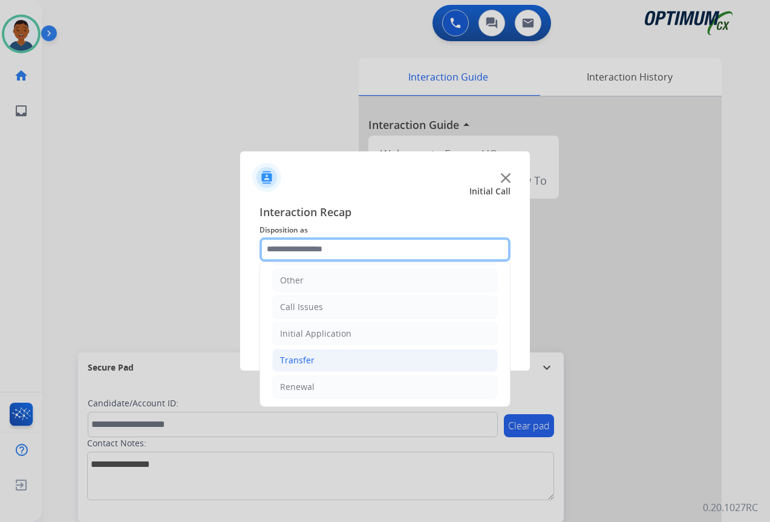
scroll to position [82, 0]
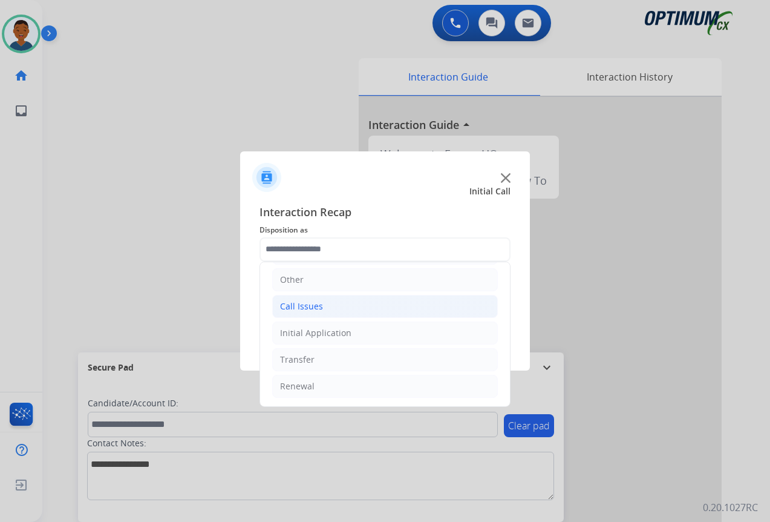
click at [298, 305] on div "Call Issues" at bounding box center [301, 306] width 43 height 12
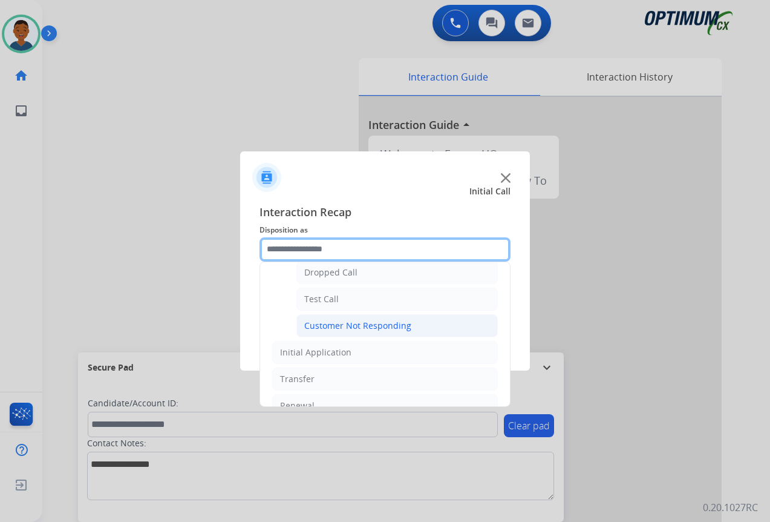
scroll to position [215, 0]
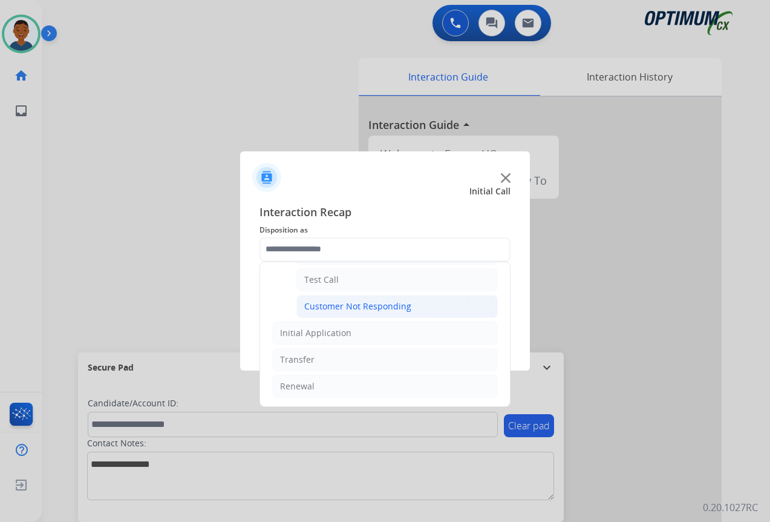
click at [358, 308] on div "Customer Not Responding" at bounding box center [357, 306] width 107 height 12
type input "**********"
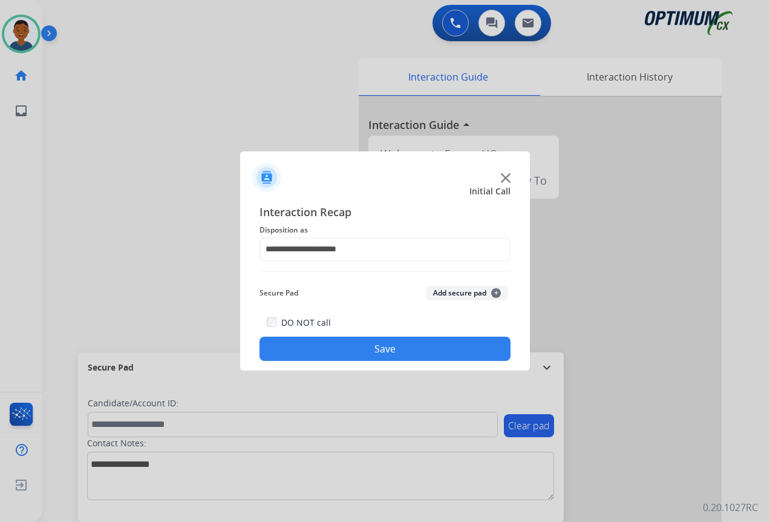
click at [401, 353] on button "Save" at bounding box center [385, 348] width 251 height 24
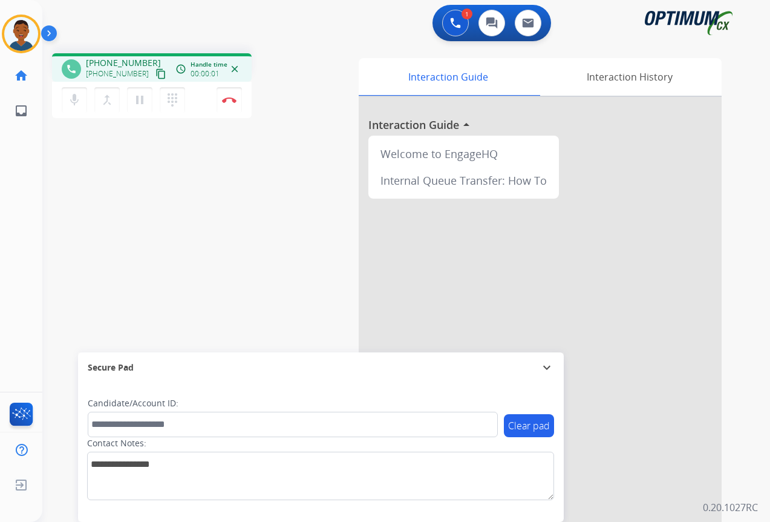
click at [156, 73] on mat-icon "content_copy" at bounding box center [161, 73] width 11 height 11
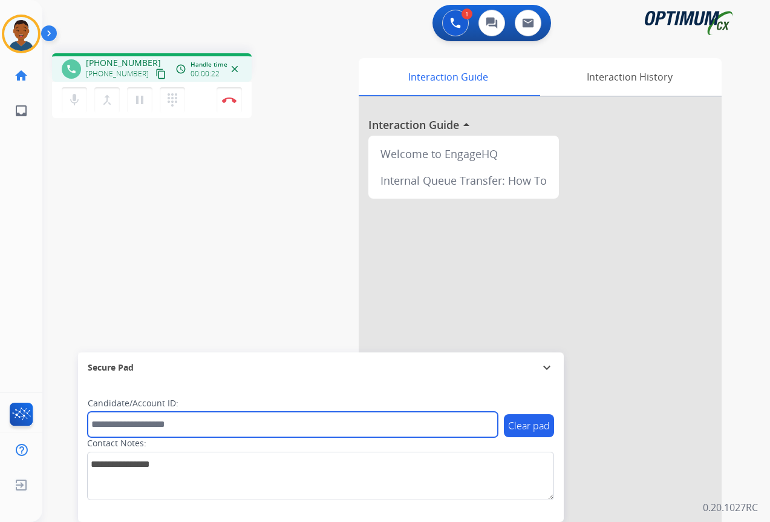
click at [125, 428] on input "text" at bounding box center [293, 423] width 410 height 25
paste input "*********"
type input "*********"
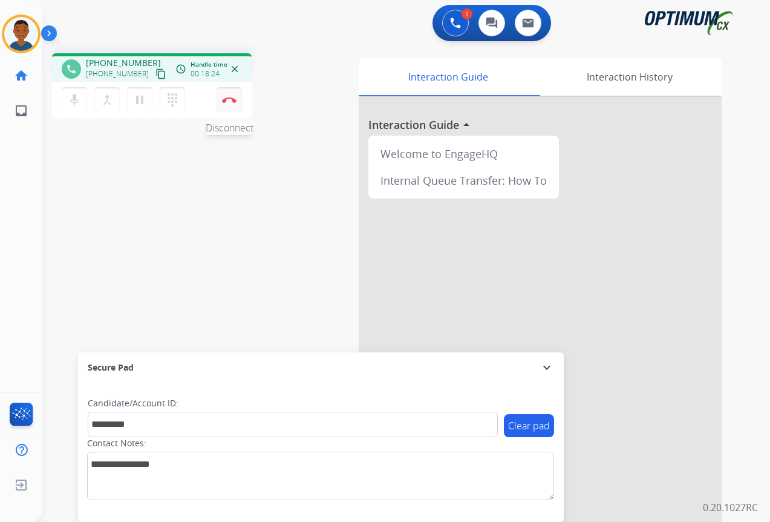
click at [224, 104] on button "Disconnect" at bounding box center [229, 99] width 25 height 25
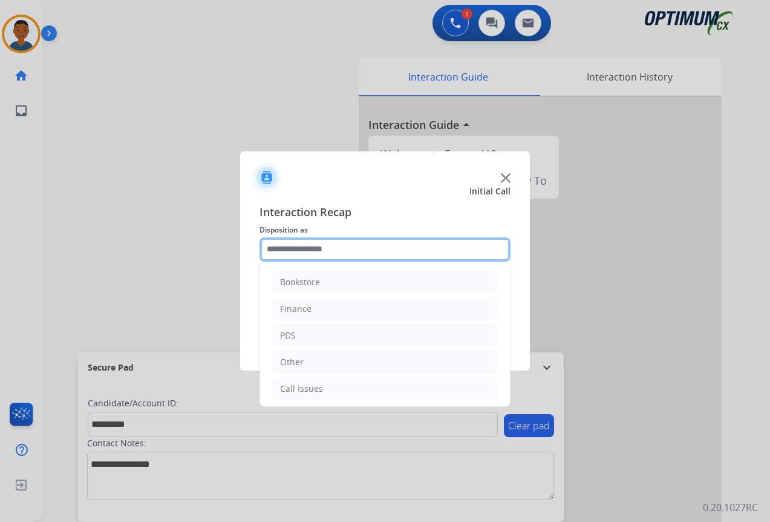
click at [274, 248] on input "text" at bounding box center [385, 249] width 251 height 24
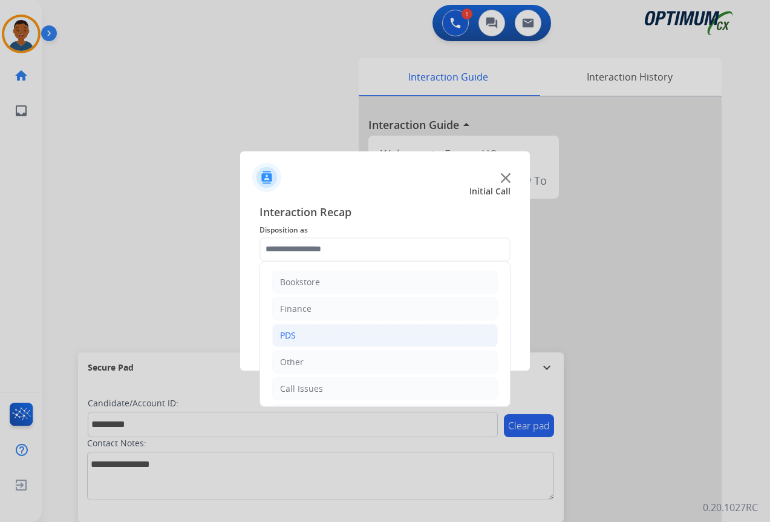
click at [292, 338] on div "PDS" at bounding box center [288, 335] width 16 height 12
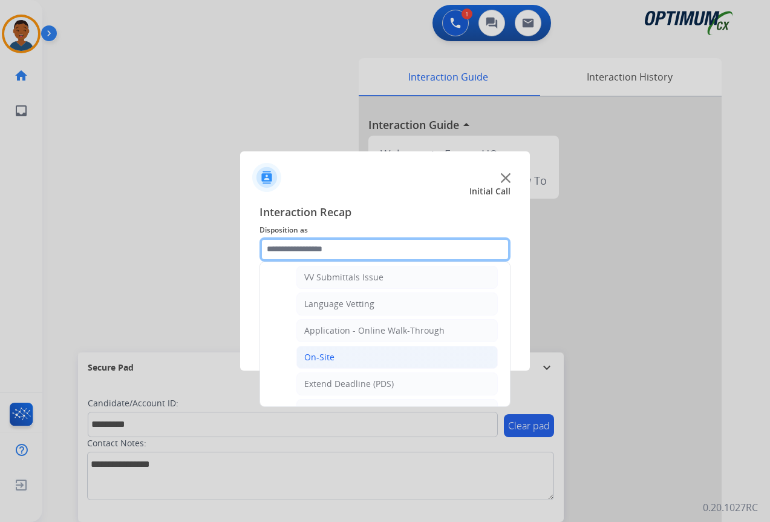
scroll to position [182, 0]
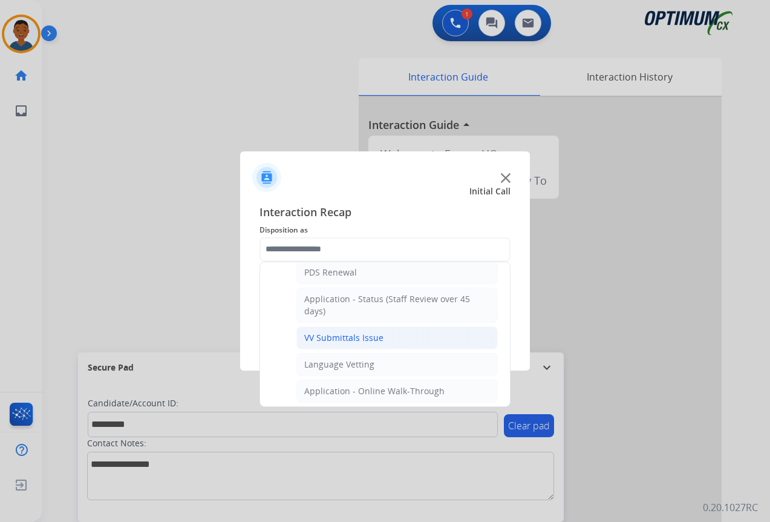
click at [336, 340] on div "VV Submittals Issue" at bounding box center [343, 338] width 79 height 12
type input "**********"
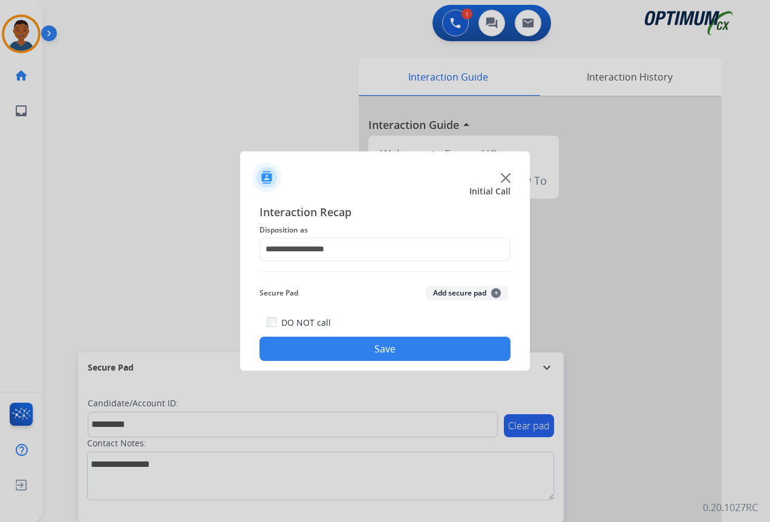
click at [446, 294] on button "Add secure pad +" at bounding box center [467, 293] width 82 height 15
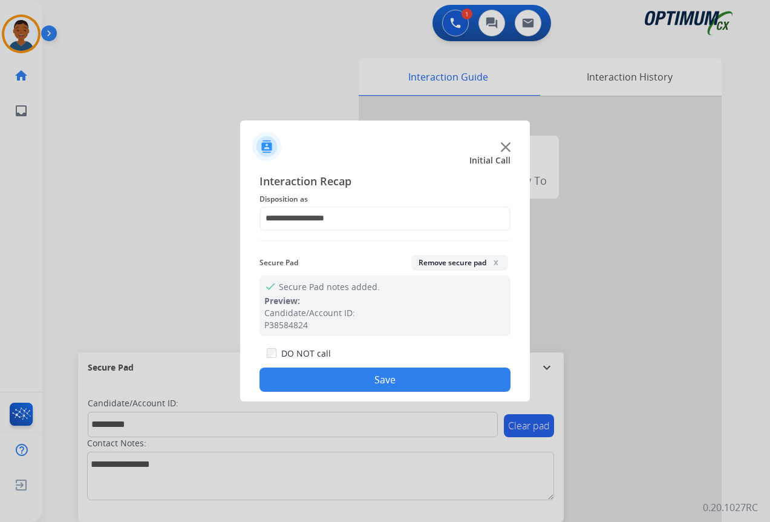
click at [419, 379] on button "Save" at bounding box center [385, 379] width 251 height 24
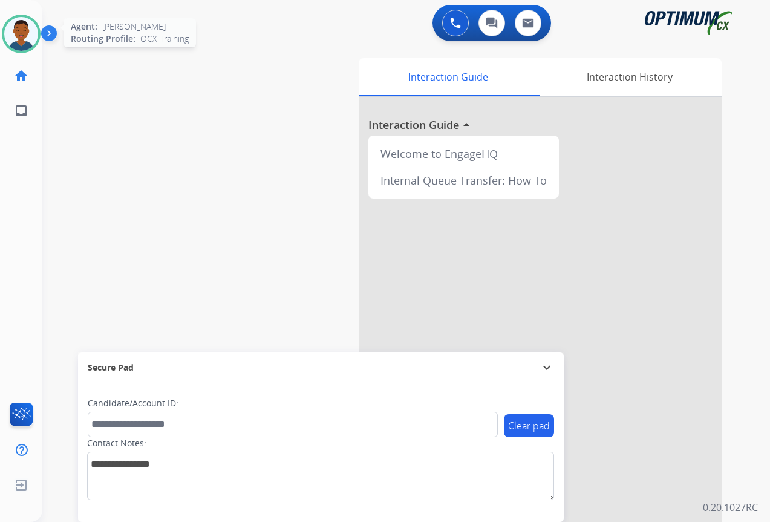
click at [22, 33] on img at bounding box center [21, 34] width 34 height 34
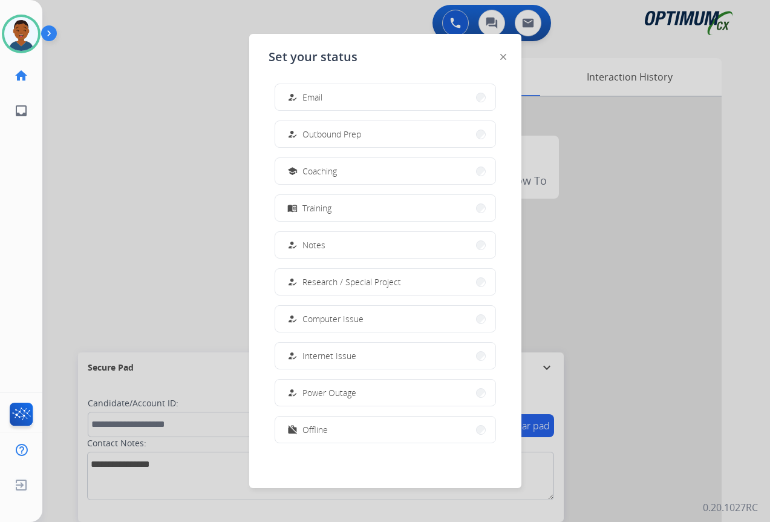
scroll to position [114, 0]
click at [318, 433] on span "Offline" at bounding box center [315, 428] width 25 height 13
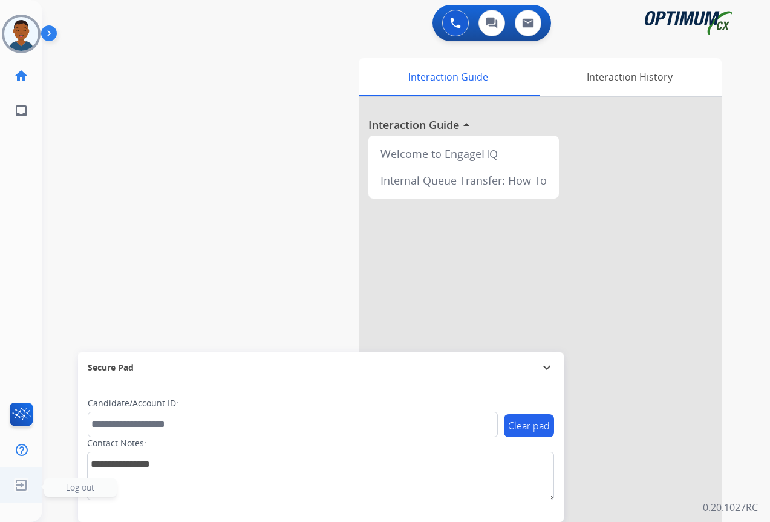
click at [56, 490] on span "Log out" at bounding box center [80, 487] width 73 height 18
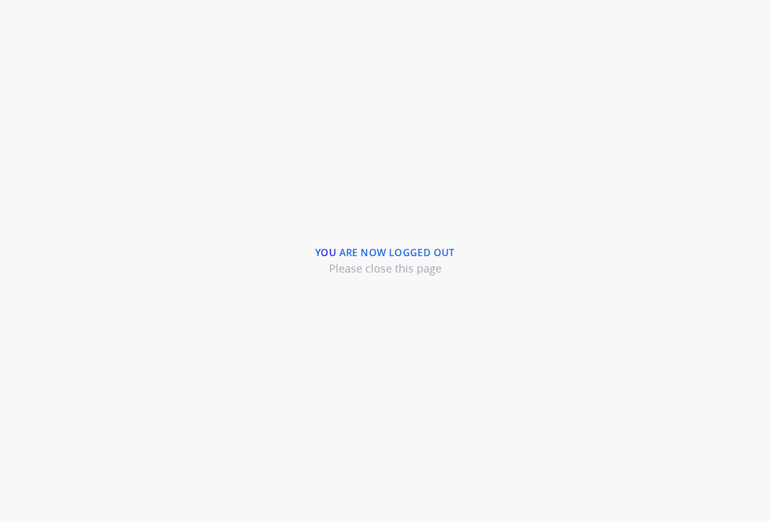
click at [272, 82] on div "You are now logged out Please close this page" at bounding box center [385, 261] width 770 height 522
